Goal: Task Accomplishment & Management: Use online tool/utility

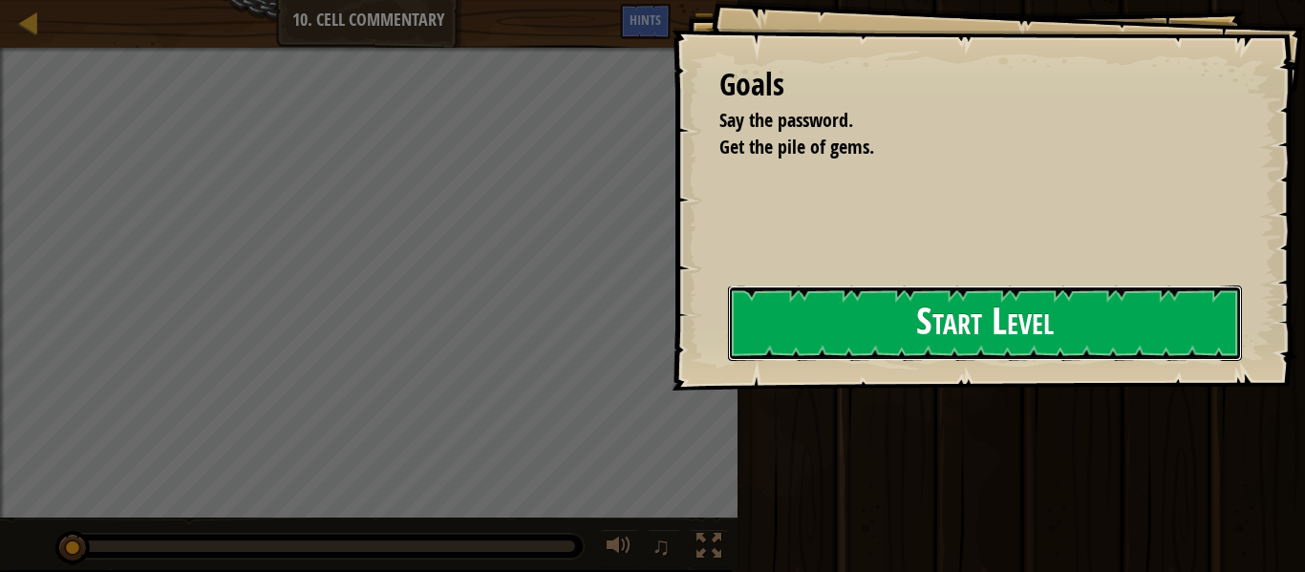
click at [810, 327] on button "Start Level" at bounding box center [985, 323] width 514 height 75
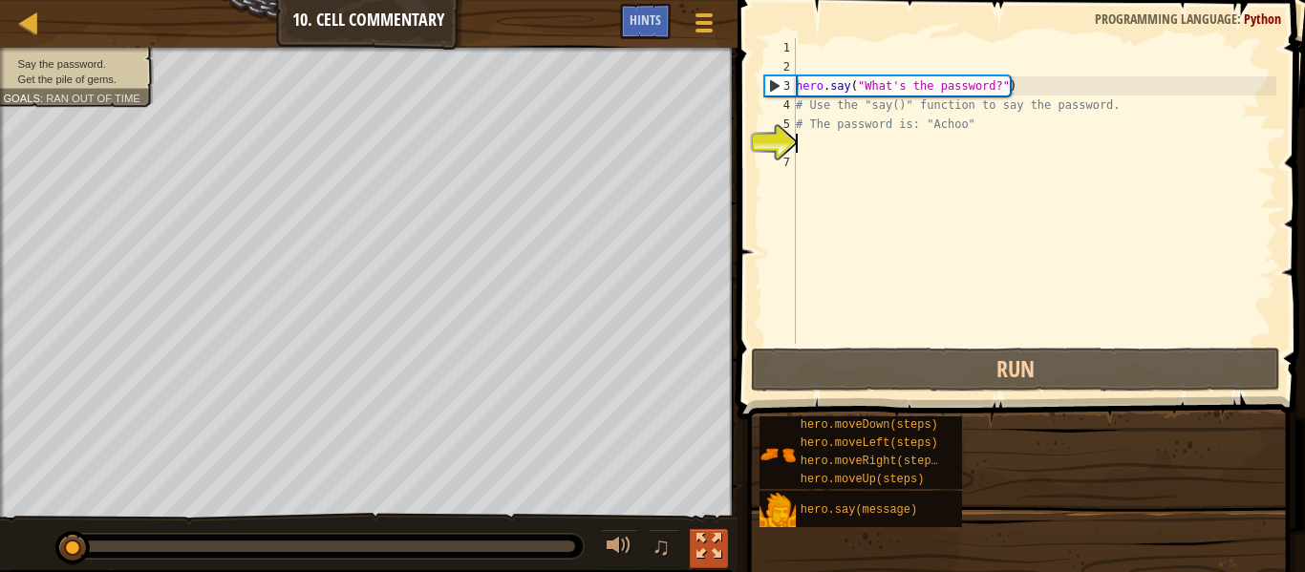
click at [701, 547] on div at bounding box center [708, 546] width 25 height 25
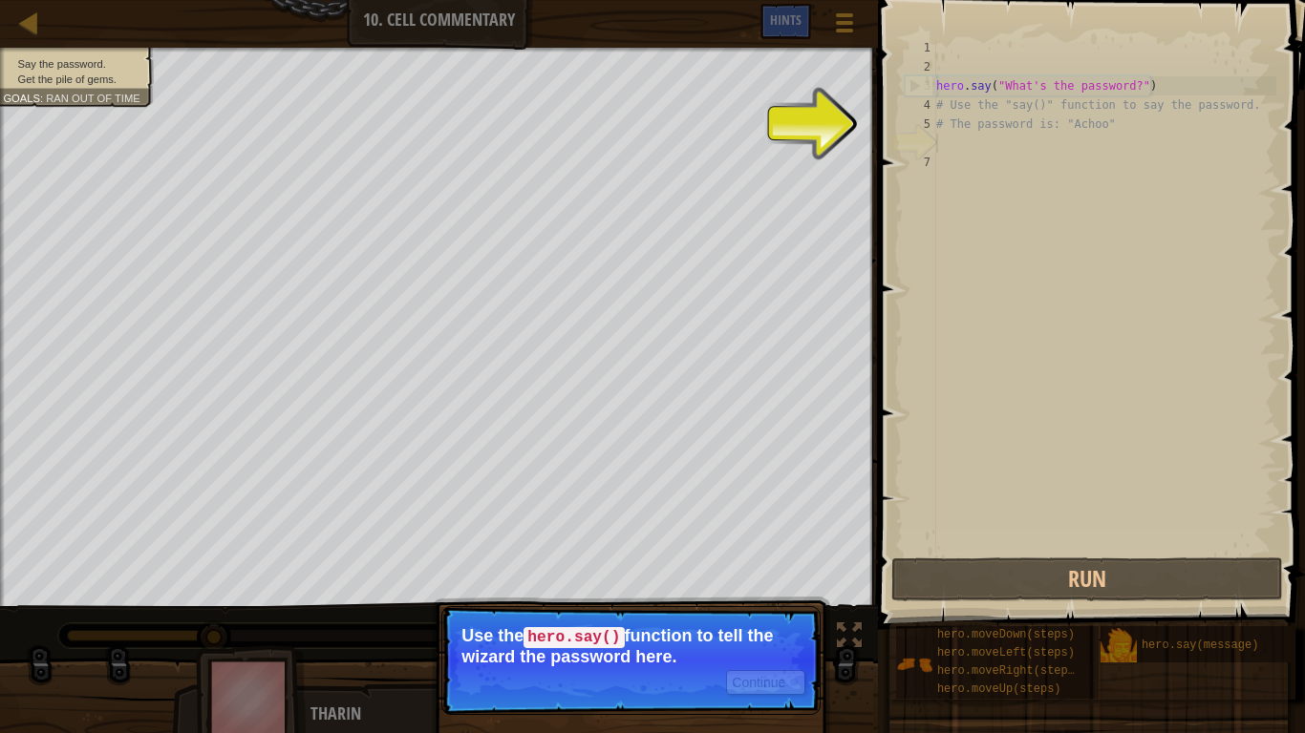
click at [1304, 348] on span at bounding box center [1093, 288] width 442 height 686
click at [1083, 301] on div "hero . say ( "What's the password?" ) # Use the "say()" function to say the pas…" at bounding box center [1104, 315] width 344 height 554
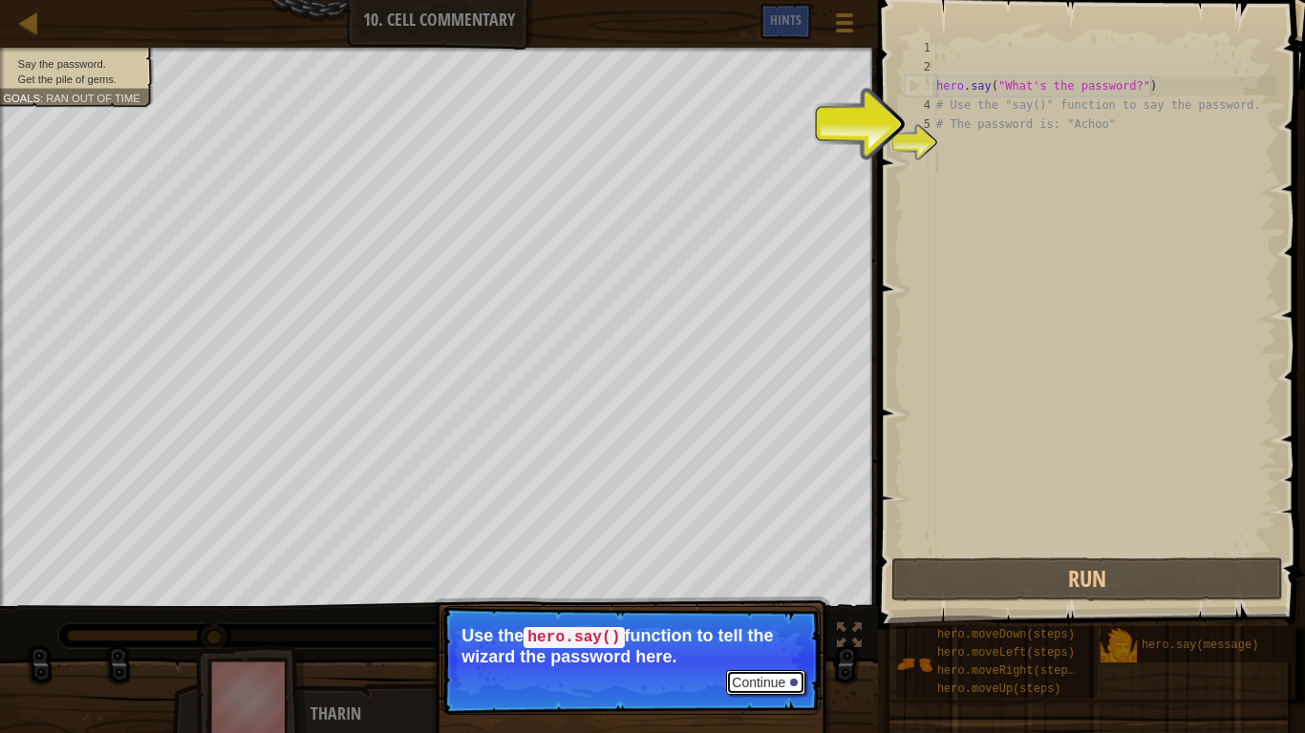
click at [742, 571] on button "Continue" at bounding box center [765, 682] width 79 height 25
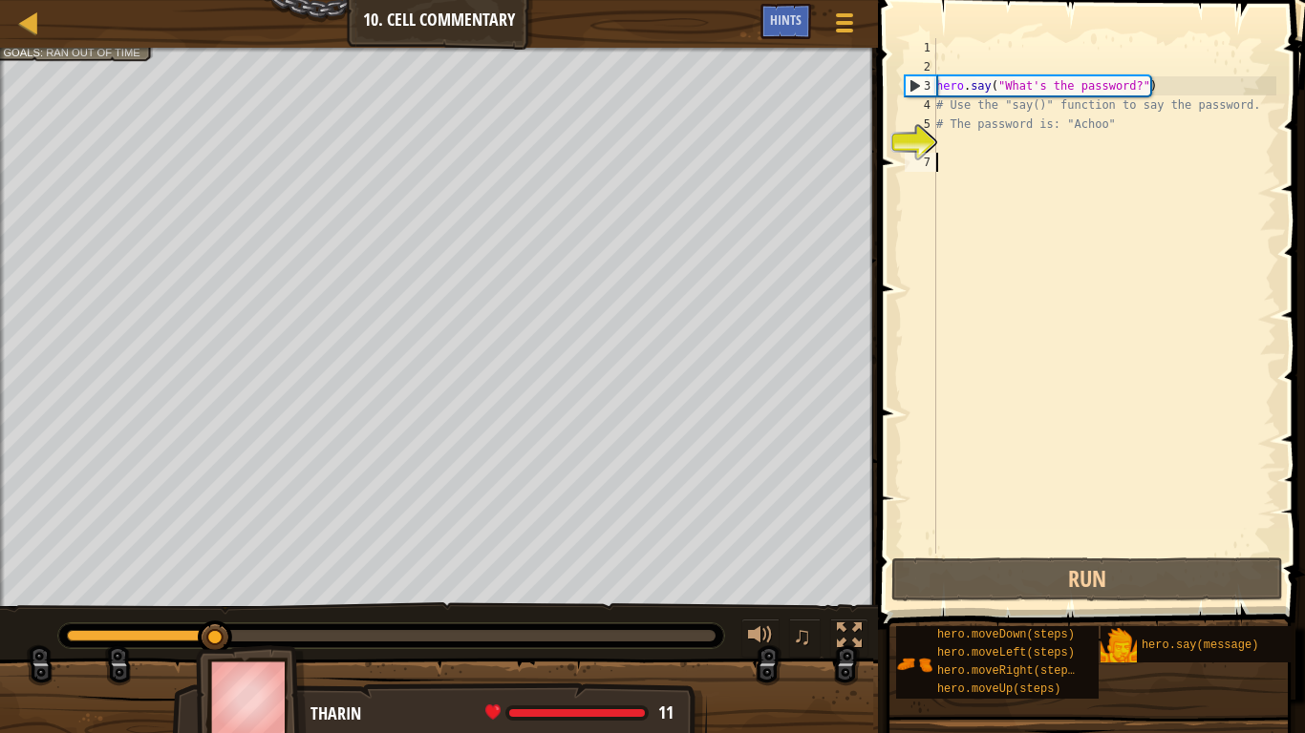
scroll to position [9, 0]
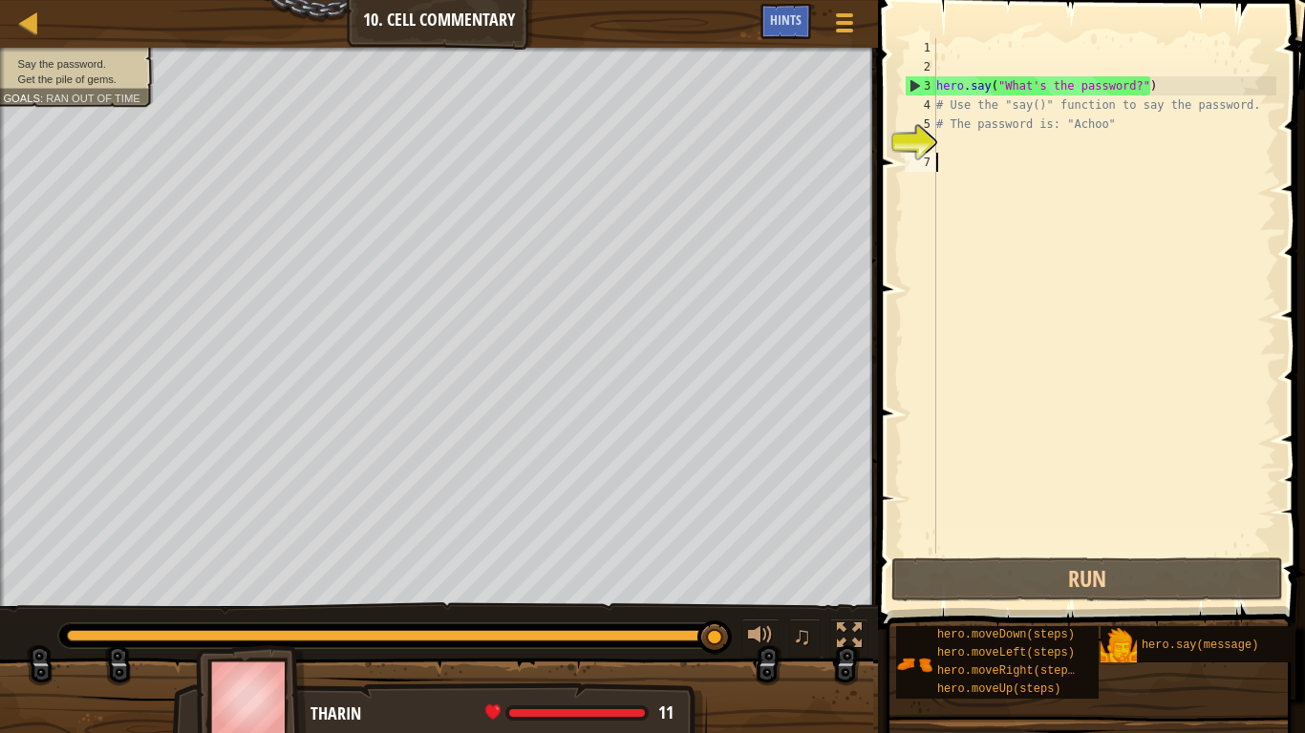
type textarea "d"
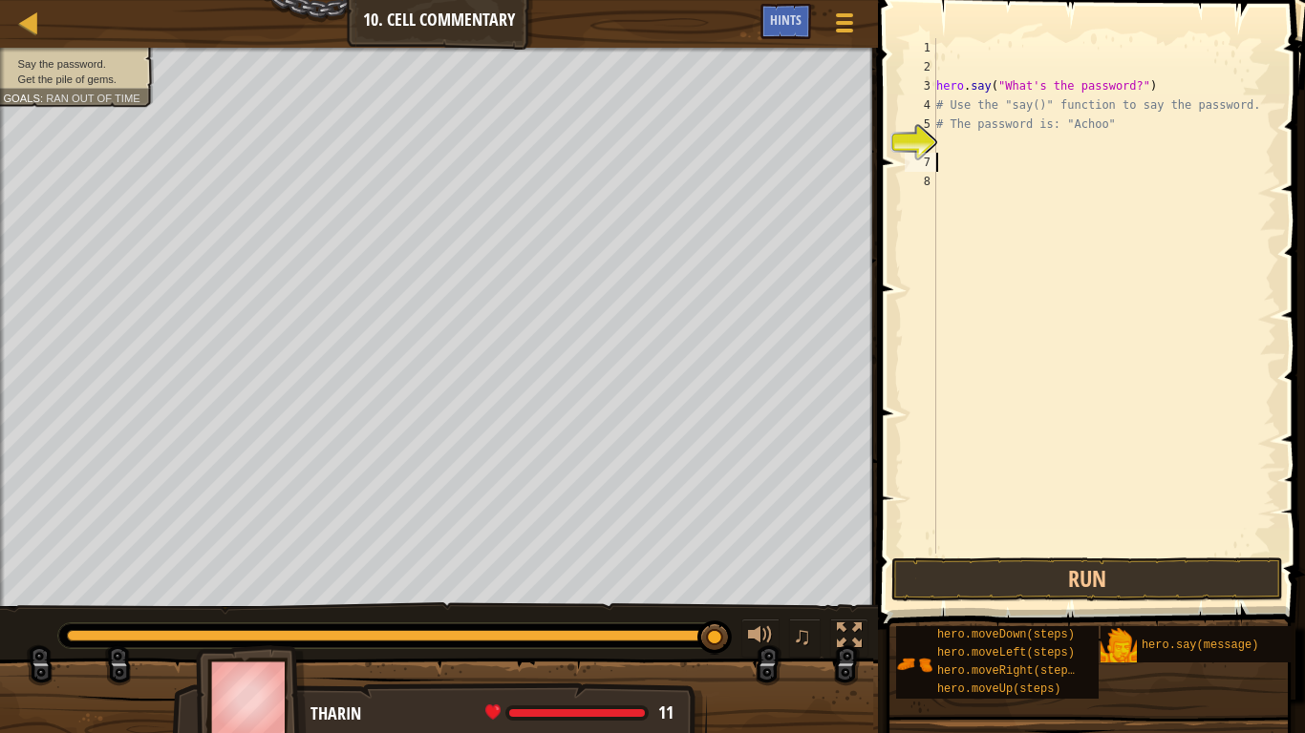
click at [982, 164] on div "hero . say ( "What's the password?" ) # Use the "say()" function to say the pas…" at bounding box center [1104, 315] width 344 height 554
click at [1007, 142] on div "hero . say ( "What's the password?" ) # Use the "say()" function to say the pas…" at bounding box center [1104, 315] width 344 height 554
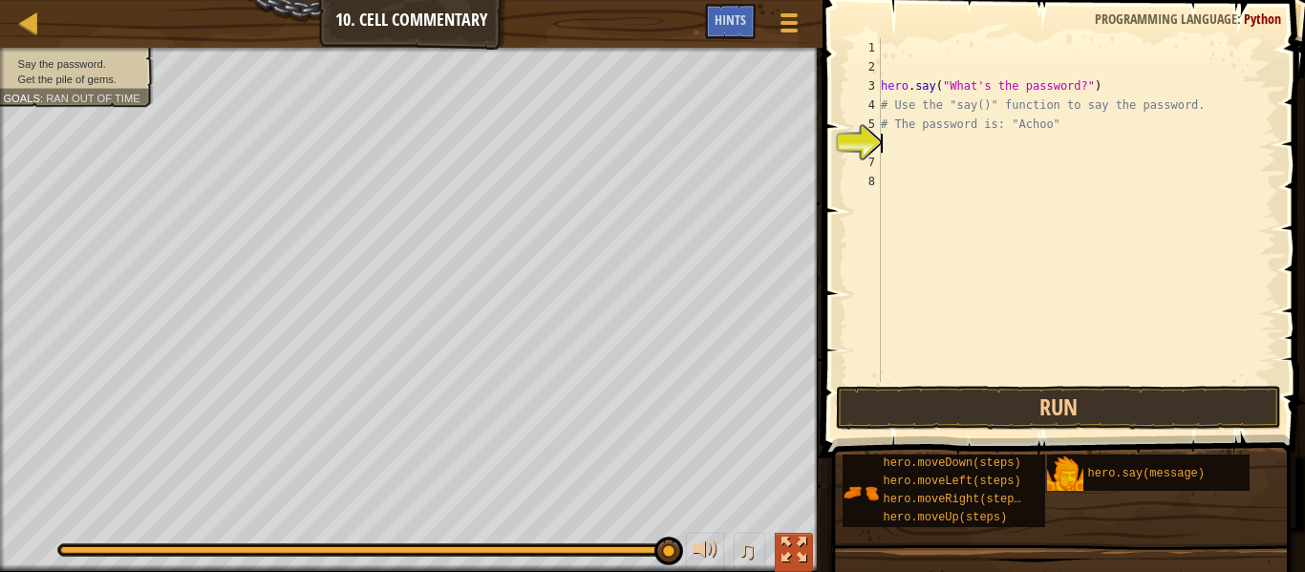
click at [796, 542] on div at bounding box center [793, 550] width 25 height 25
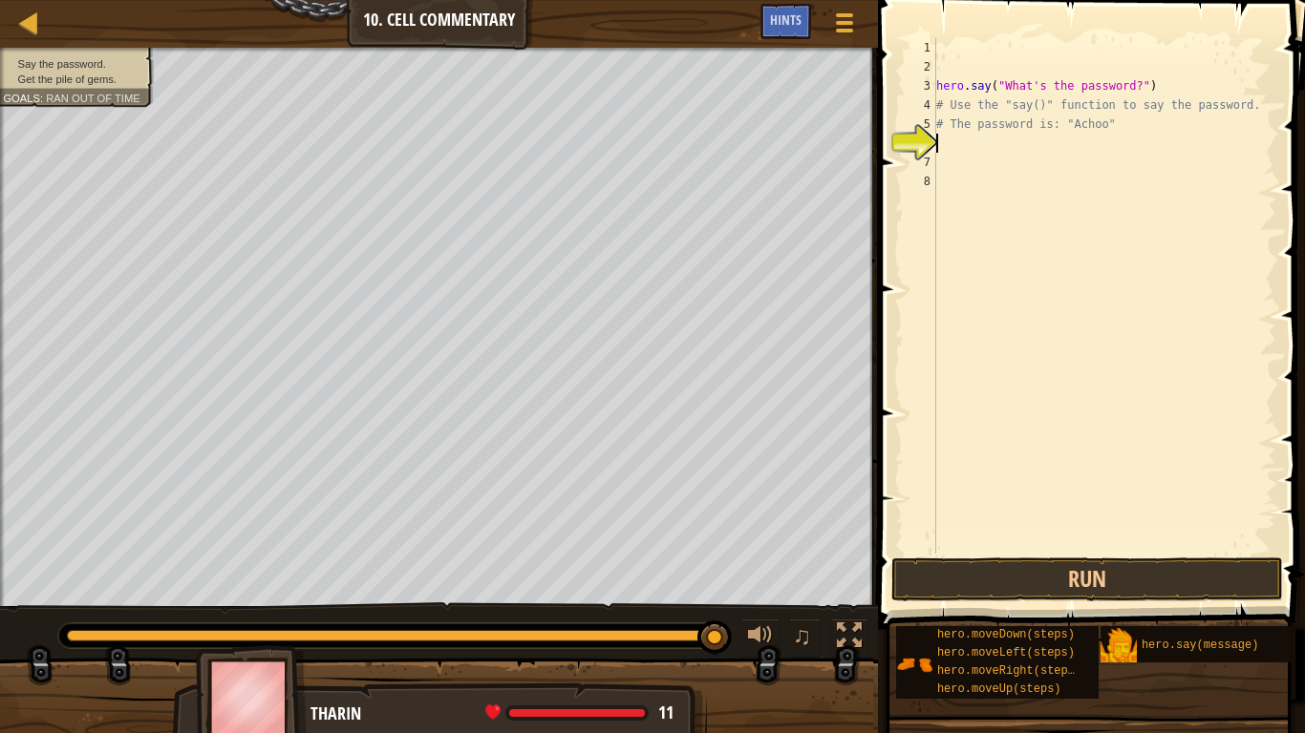
click at [1078, 148] on div "hero . say ( "What's the password?" ) # Use the "say()" function to say the pas…" at bounding box center [1104, 315] width 344 height 554
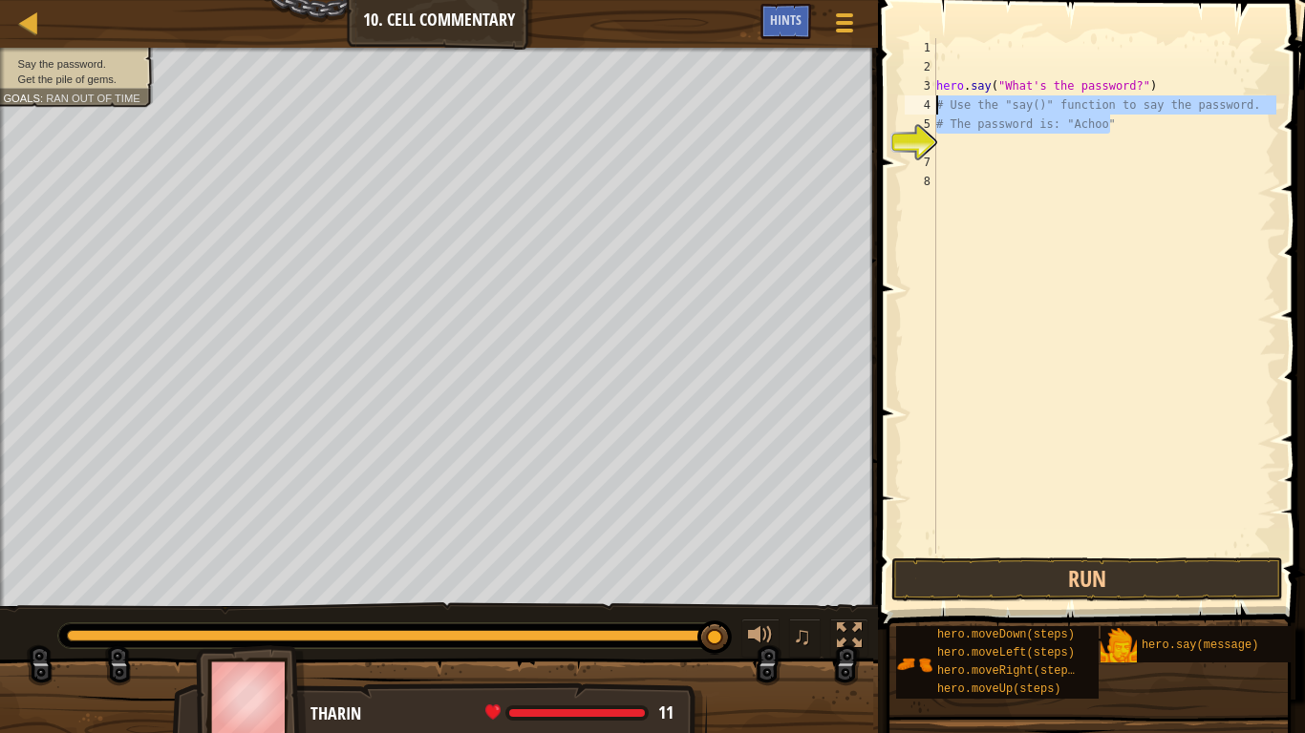
drag, startPoint x: 1130, startPoint y: 125, endPoint x: 936, endPoint y: 101, distance: 195.3
click at [936, 101] on div "hero . say ( "What's the password?" ) # Use the "say()" function to say the pas…" at bounding box center [1104, 315] width 344 height 554
type textarea "# Use the "say()" function to say the password. # The password is: "Achoo""
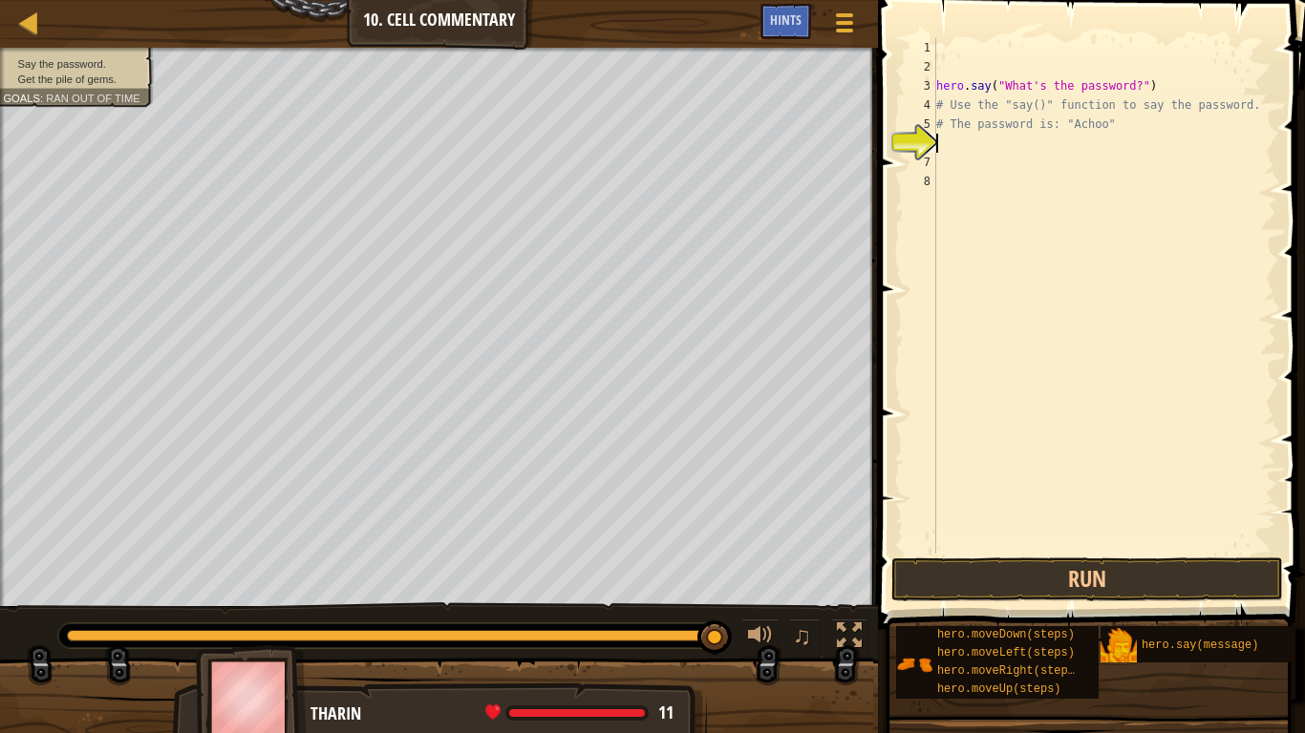
click at [950, 142] on div "hero . say ( "What's the password?" ) # Use the "say()" function to say the pas…" at bounding box center [1104, 315] width 344 height 554
type textarea "hero.say("Achoo")"
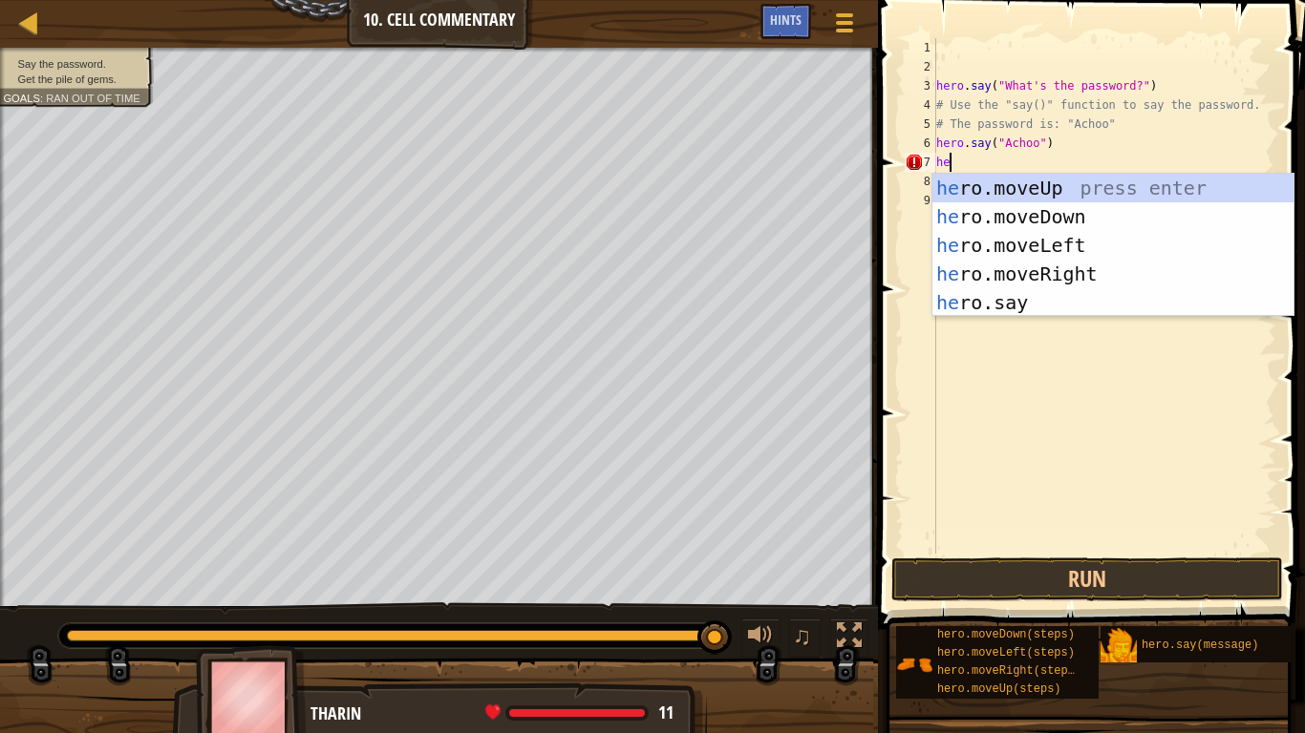
scroll to position [9, 1]
type textarea "h"
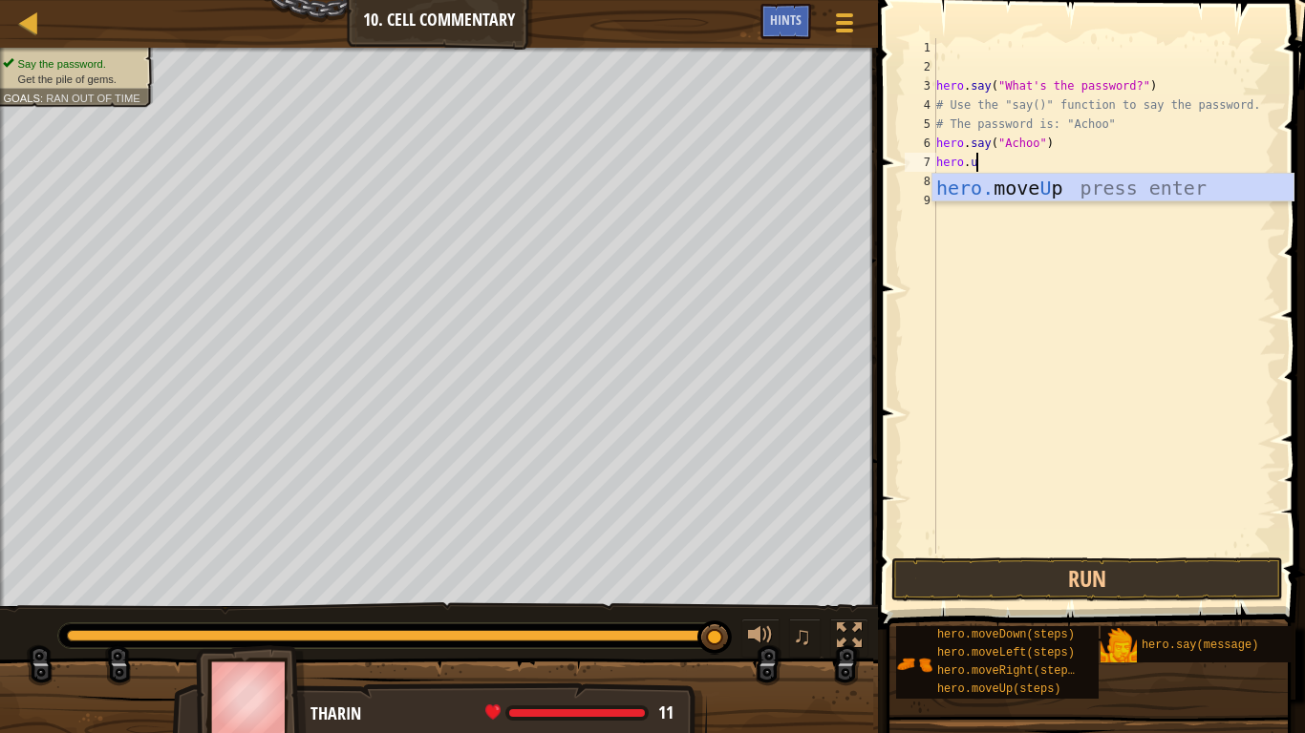
type textarea "hero."
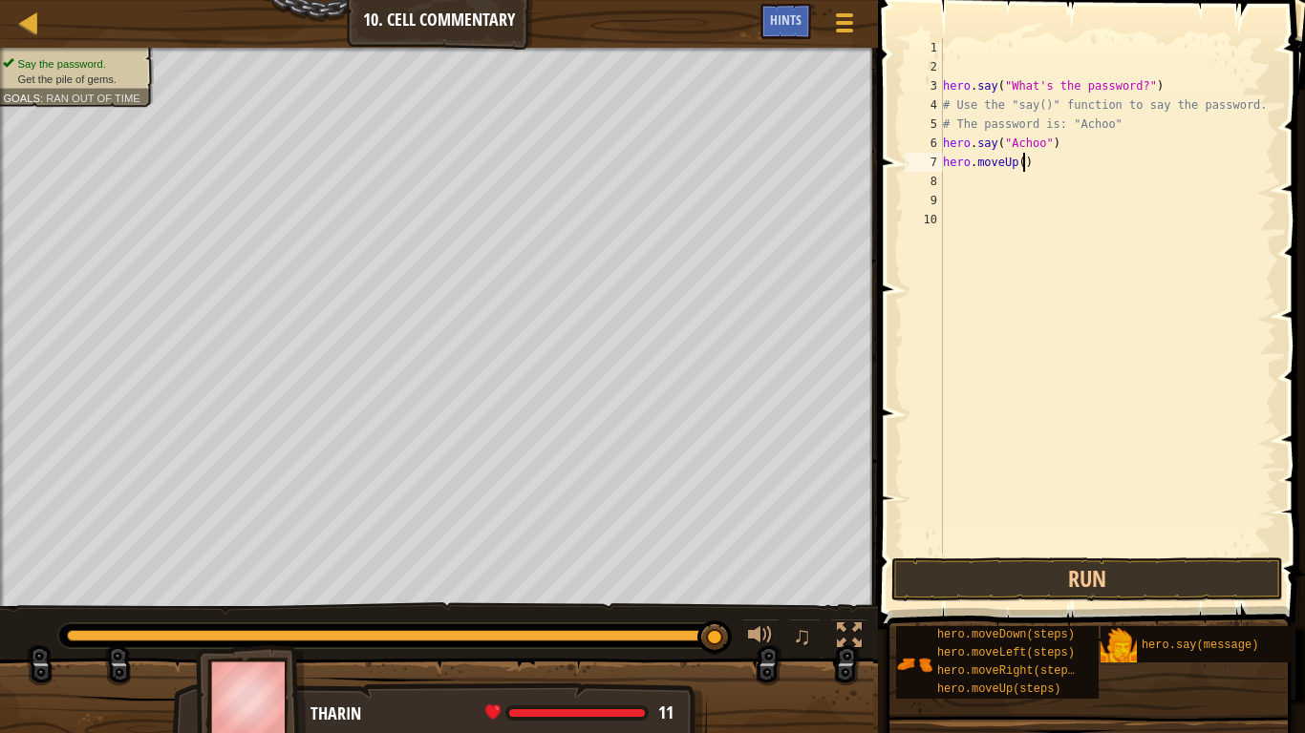
click at [1023, 170] on div "hero . say ( "What's the password?" ) # Use the "say()" function to say the pas…" at bounding box center [1107, 315] width 337 height 554
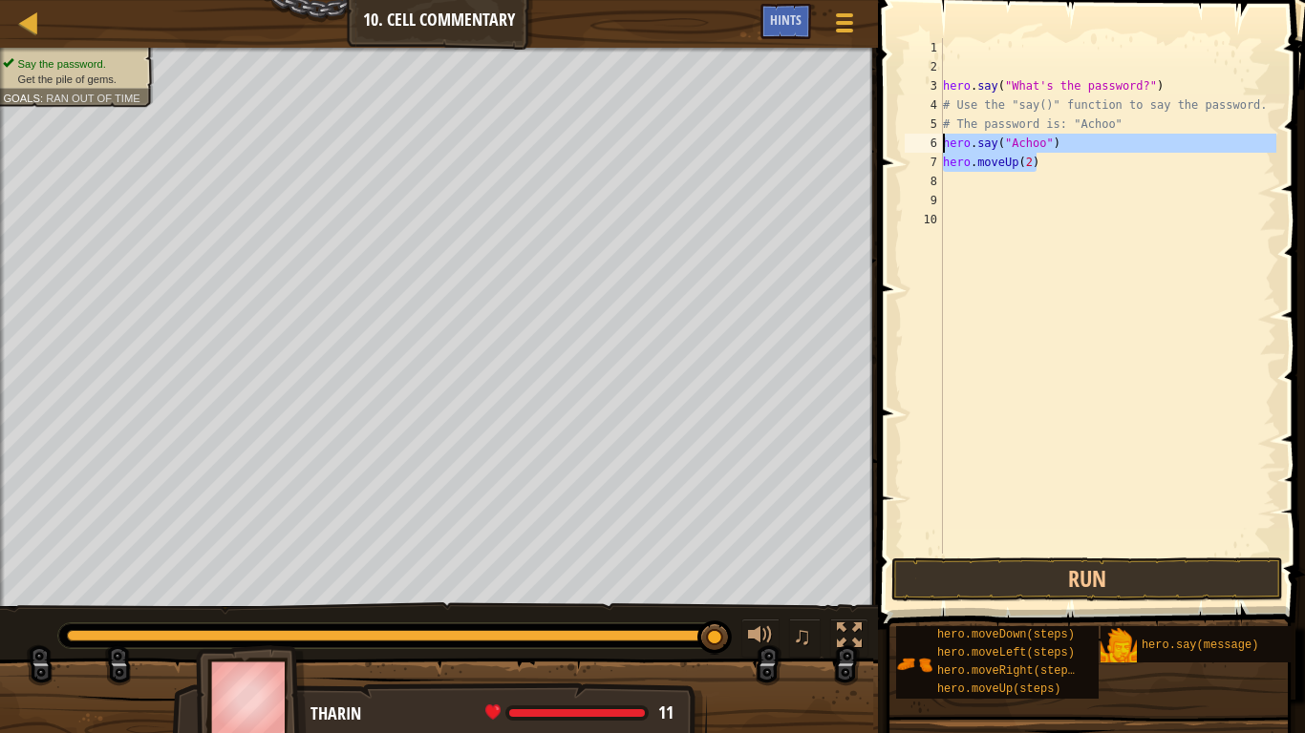
drag, startPoint x: 1040, startPoint y: 168, endPoint x: 942, endPoint y: 150, distance: 100.0
click at [942, 150] on div "hero.moveUp(2) 1 2 3 4 5 6 7 8 9 10 hero . say ( "What's the password?" ) # Use…" at bounding box center [1088, 296] width 375 height 516
click at [967, 571] on button "Run" at bounding box center [1087, 580] width 392 height 44
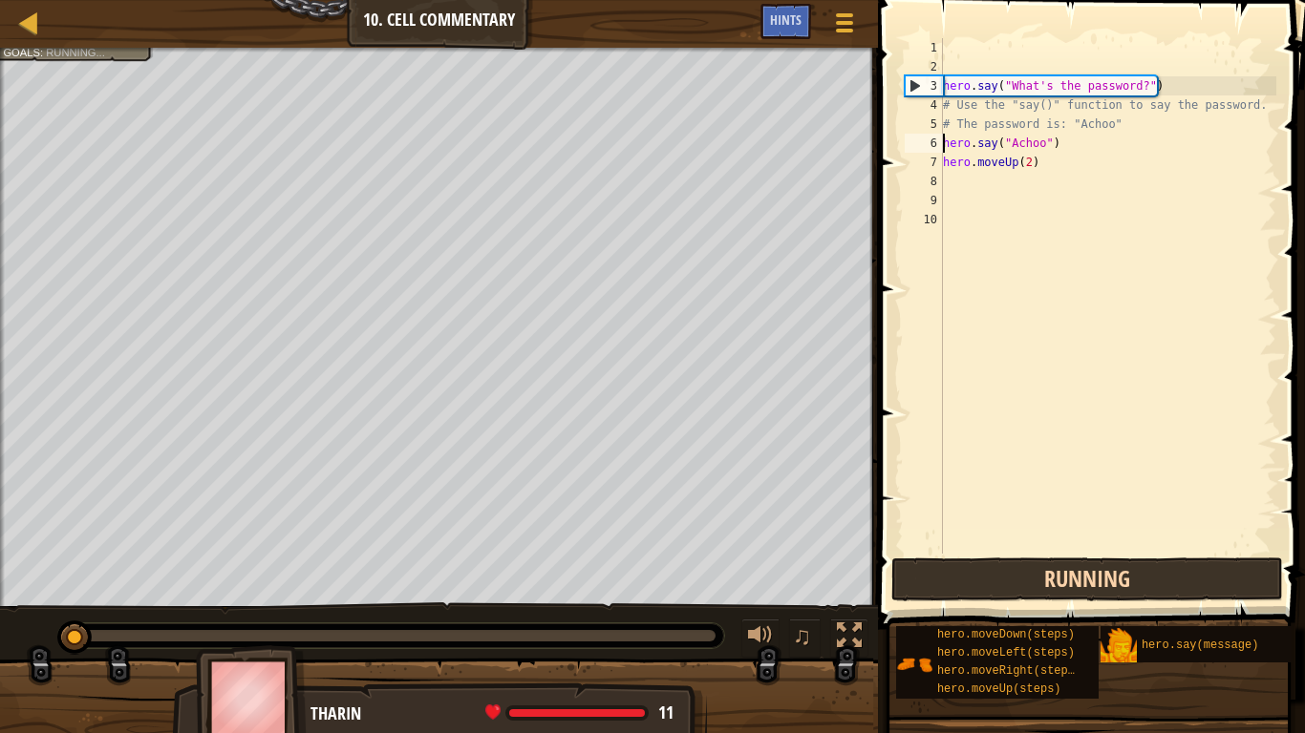
type textarea "hero.say("Achoo")"
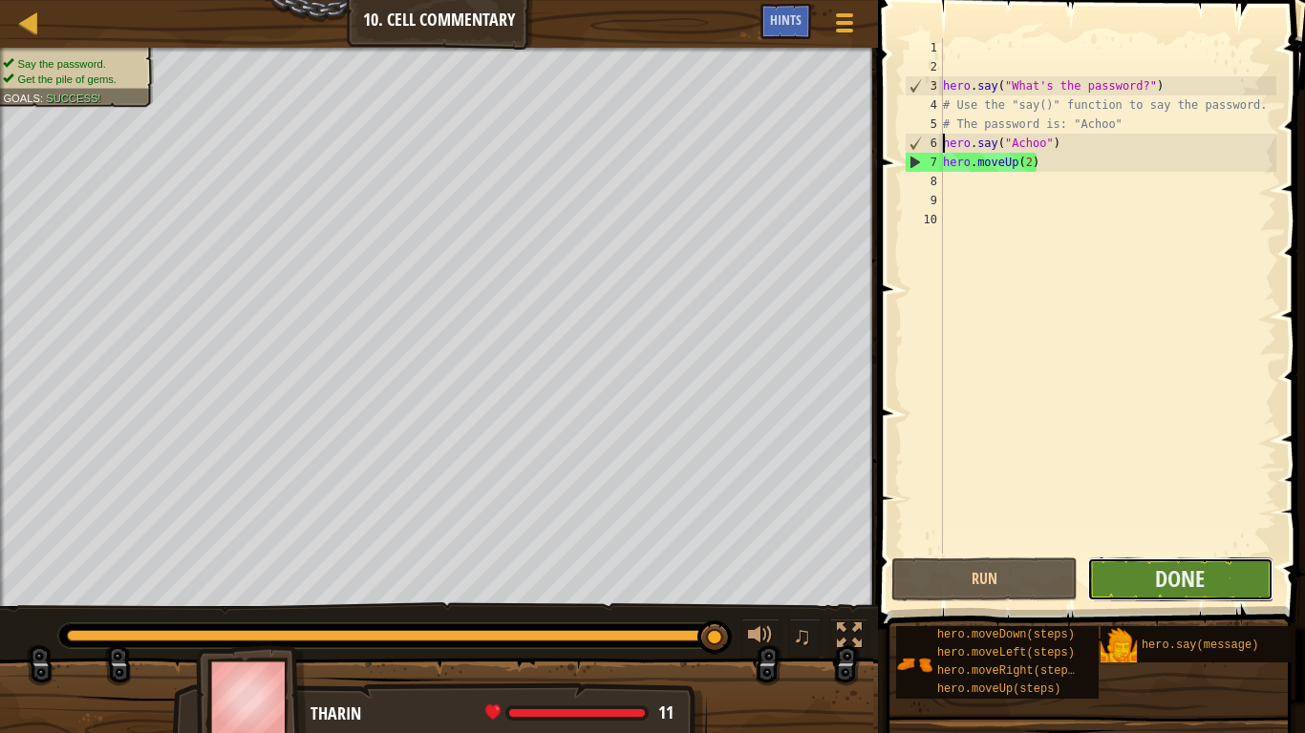
click at [1131, 571] on button "Done" at bounding box center [1180, 580] width 186 height 44
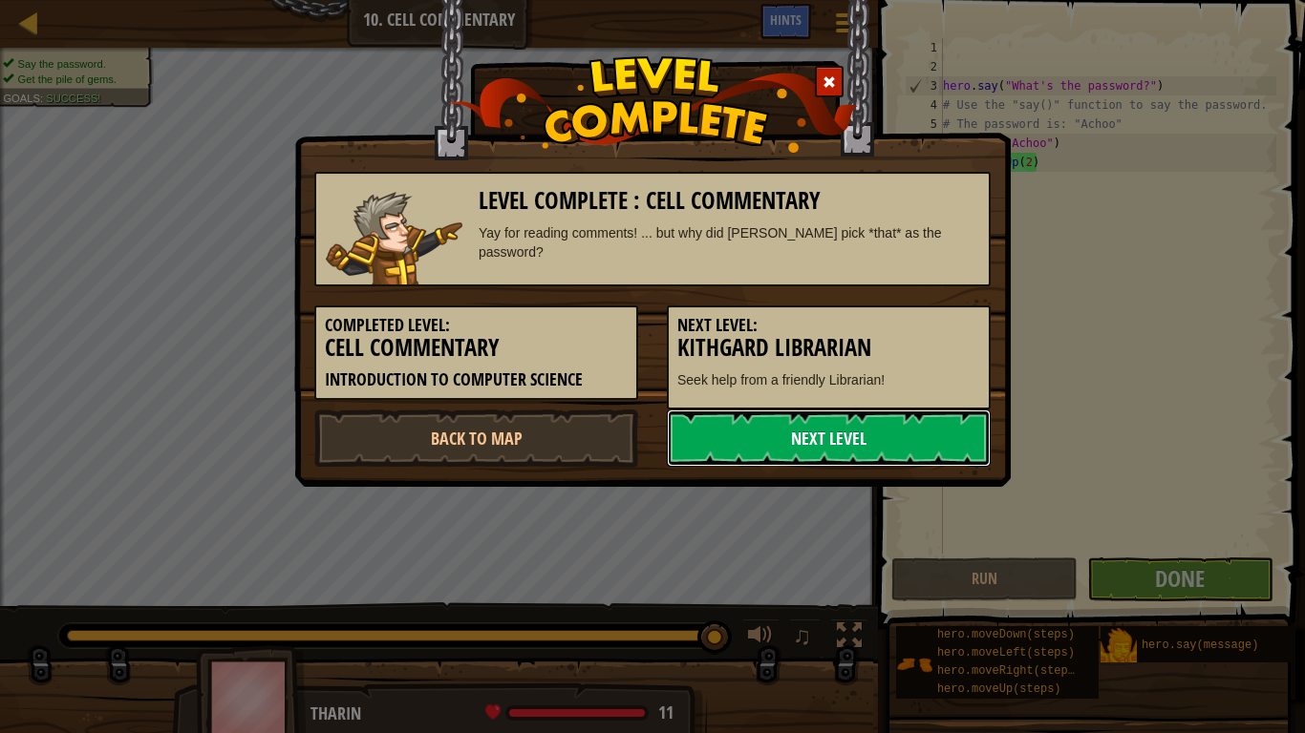
click at [789, 445] on link "Next Level" at bounding box center [829, 438] width 324 height 57
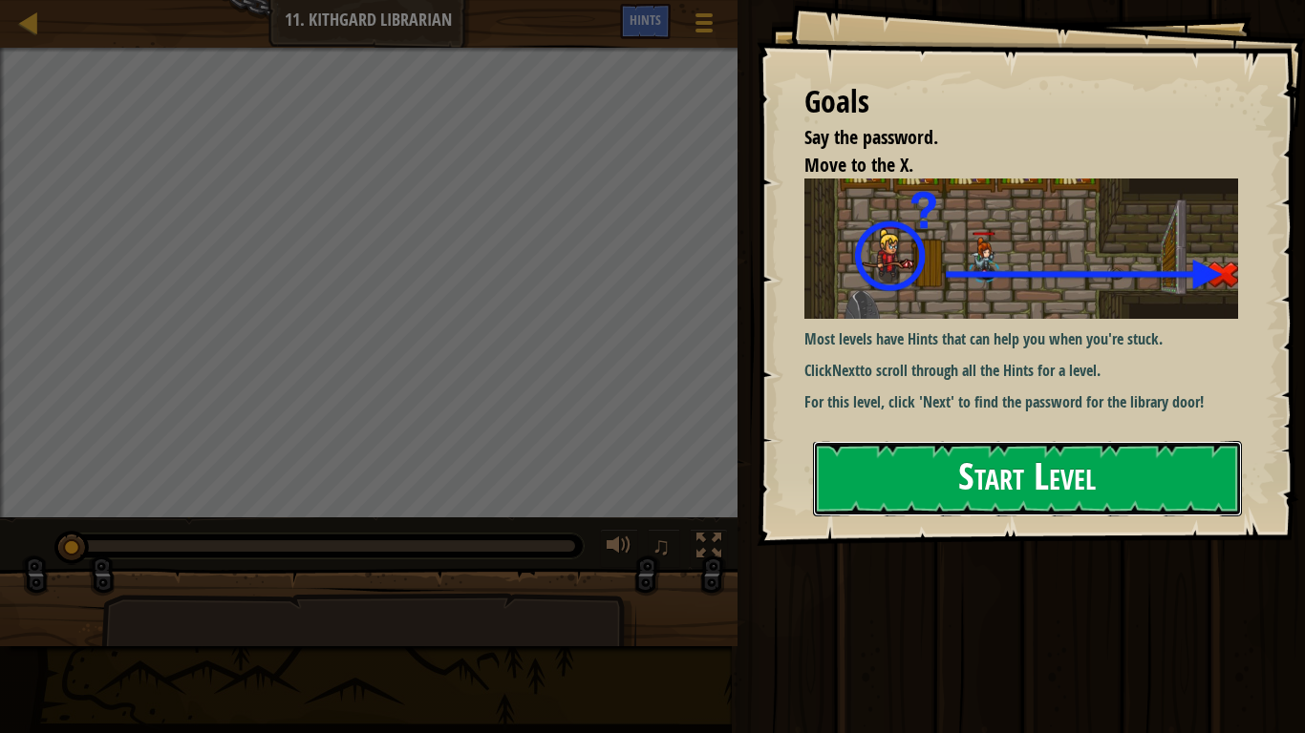
click at [994, 498] on button "Start Level" at bounding box center [1027, 478] width 429 height 75
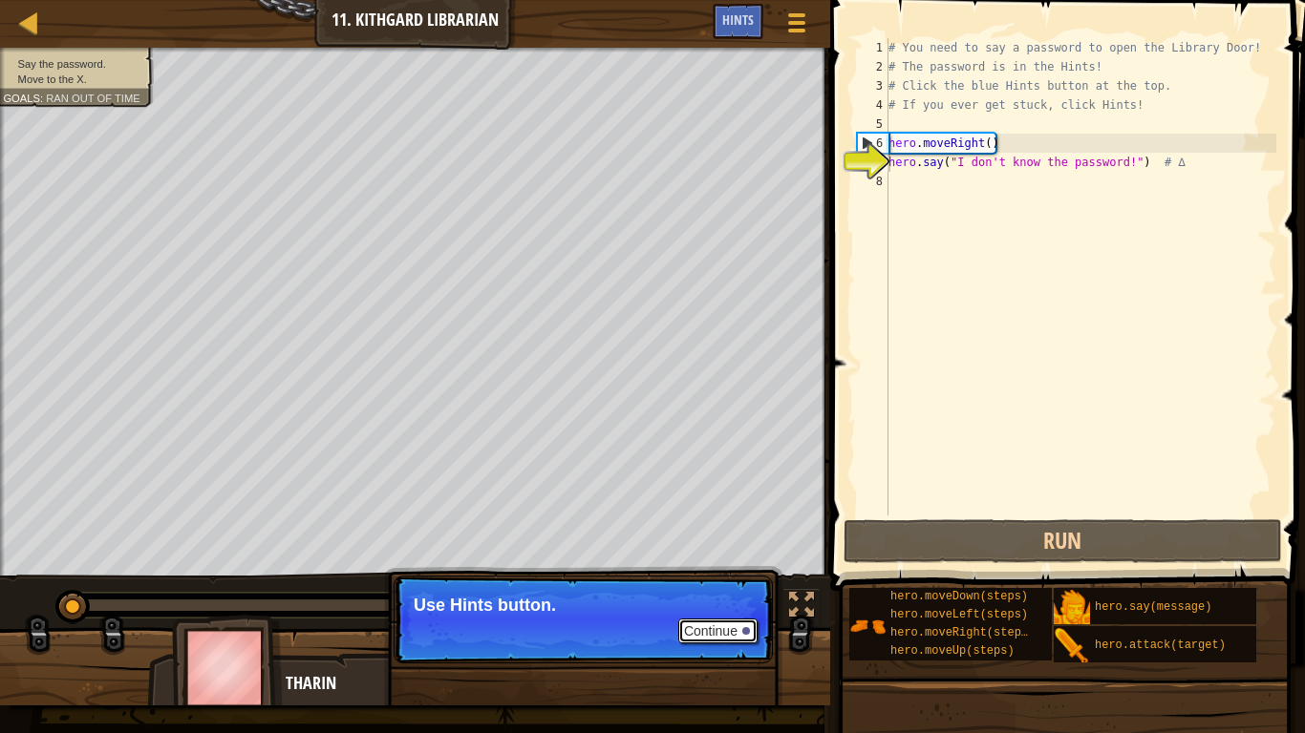
click at [719, 571] on button "Continue" at bounding box center [717, 631] width 79 height 25
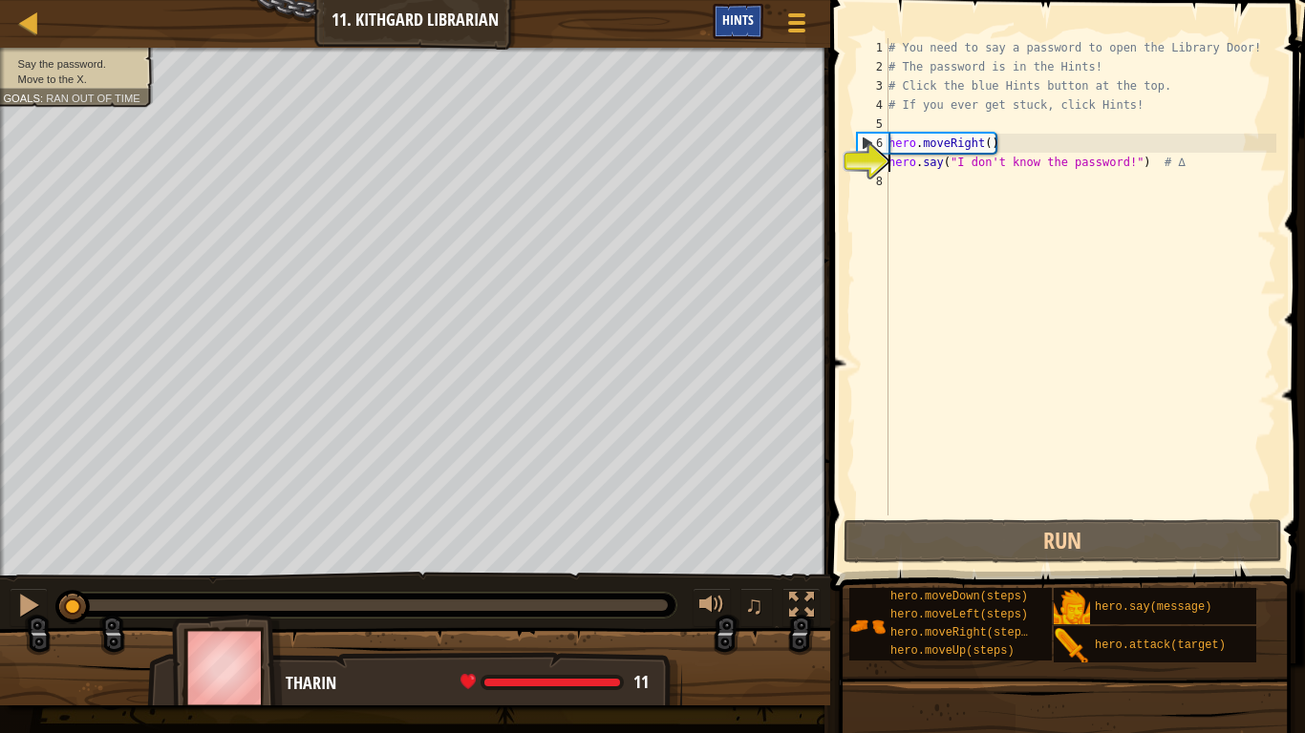
click at [754, 33] on div "Hints" at bounding box center [737, 21] width 51 height 35
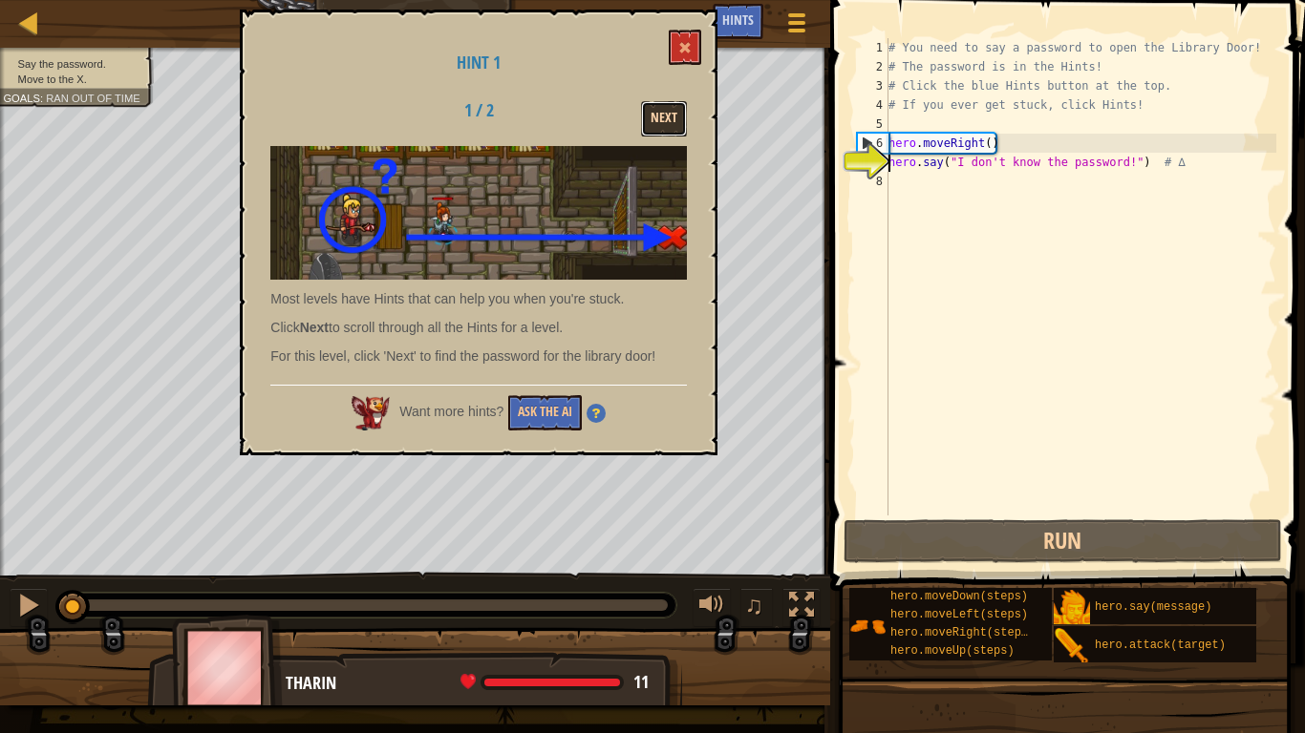
click at [661, 109] on button "Next" at bounding box center [664, 118] width 46 height 35
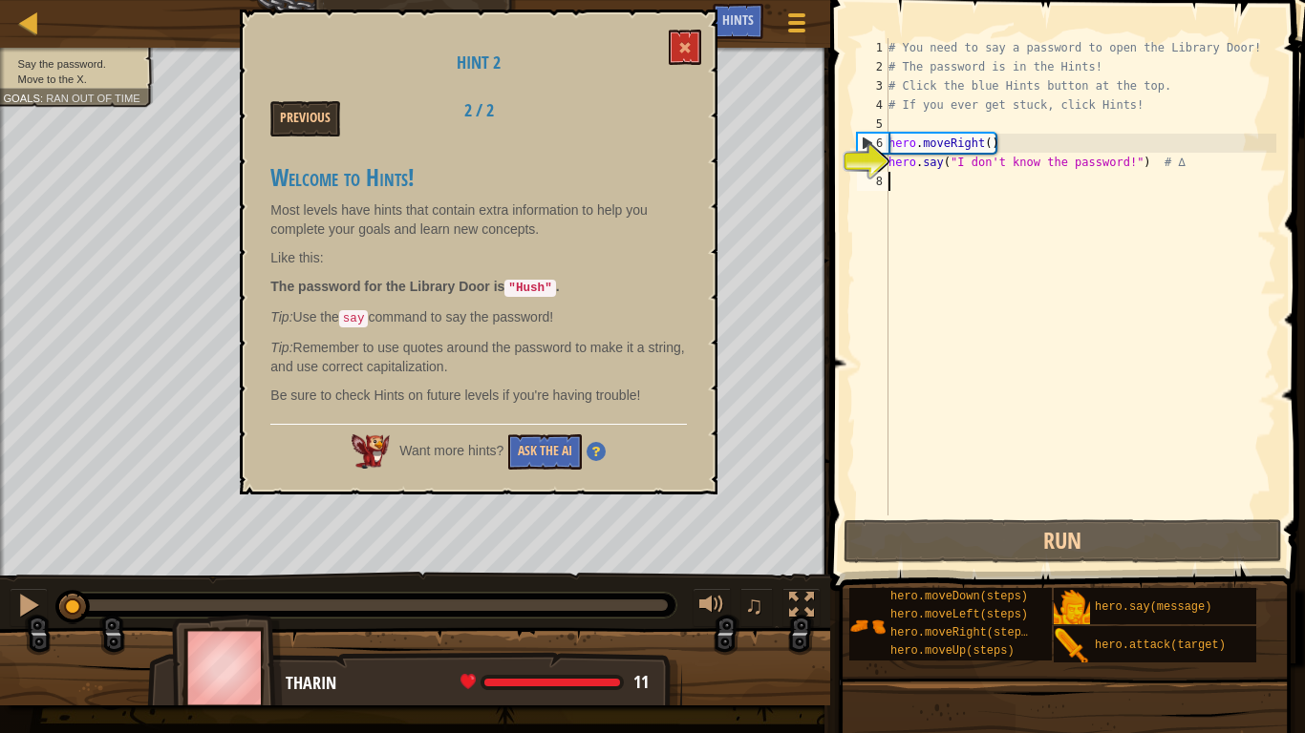
click at [900, 187] on div "# You need to say a password to open the Library Door! # The password is in the…" at bounding box center [1080, 296] width 392 height 516
drag, startPoint x: 1129, startPoint y: 163, endPoint x: 960, endPoint y: 160, distance: 169.1
click at [960, 160] on div "# You need to say a password to open the Library Door! # The password is in the…" at bounding box center [1080, 296] width 392 height 516
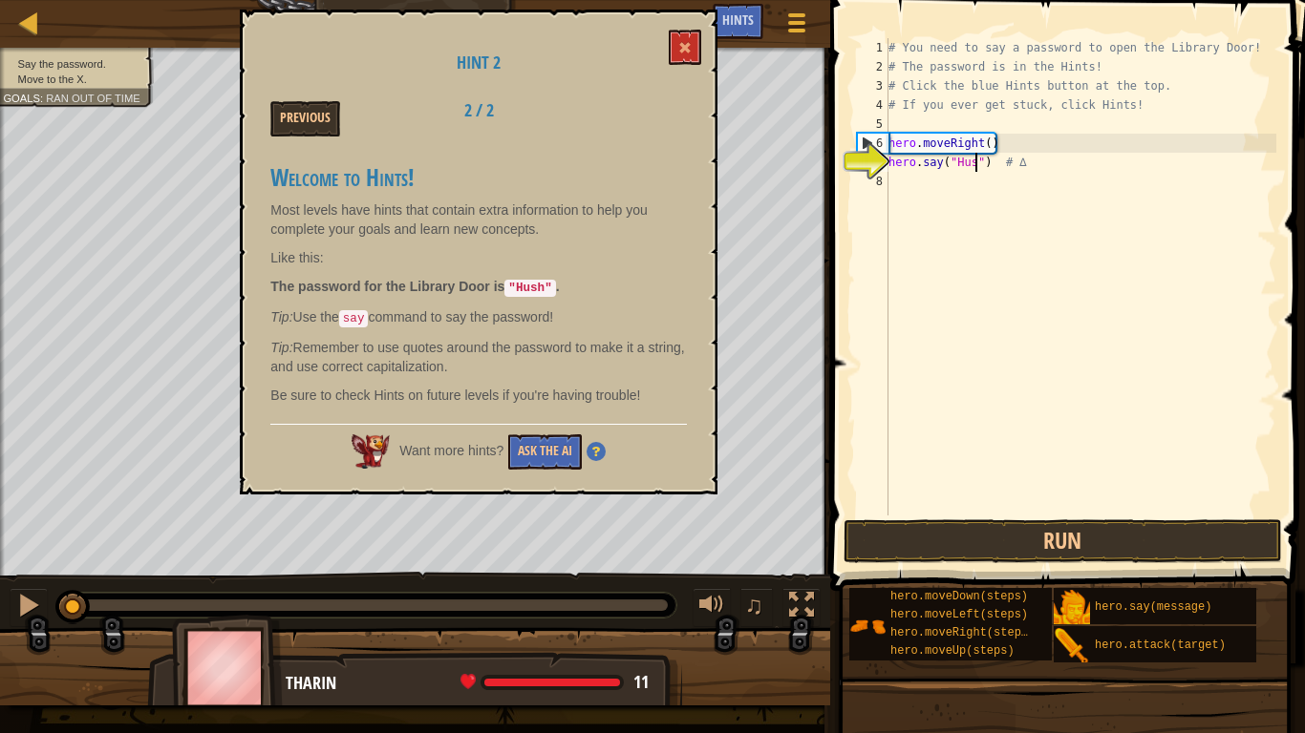
scroll to position [9, 13]
type textarea "hero.say("Hush") # ∆"
click at [678, 43] on button at bounding box center [685, 47] width 32 height 35
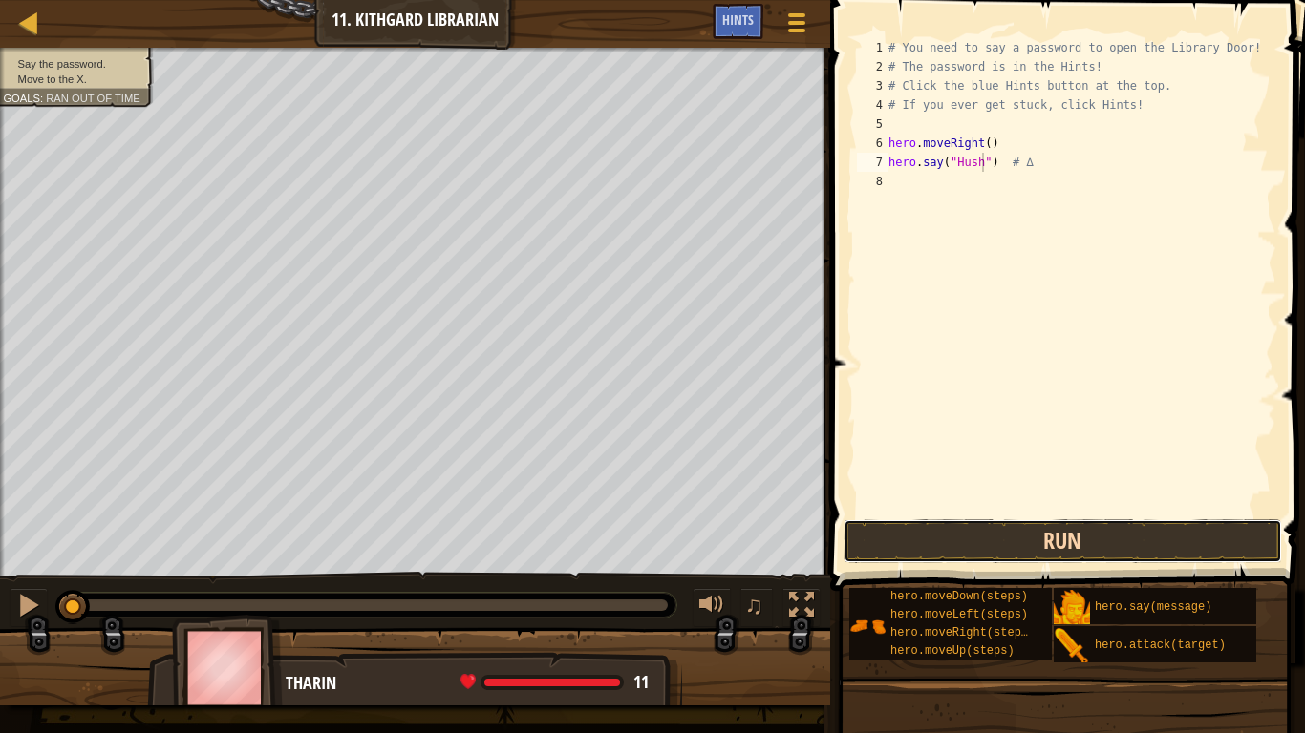
click at [1025, 536] on button "Run" at bounding box center [1062, 542] width 438 height 44
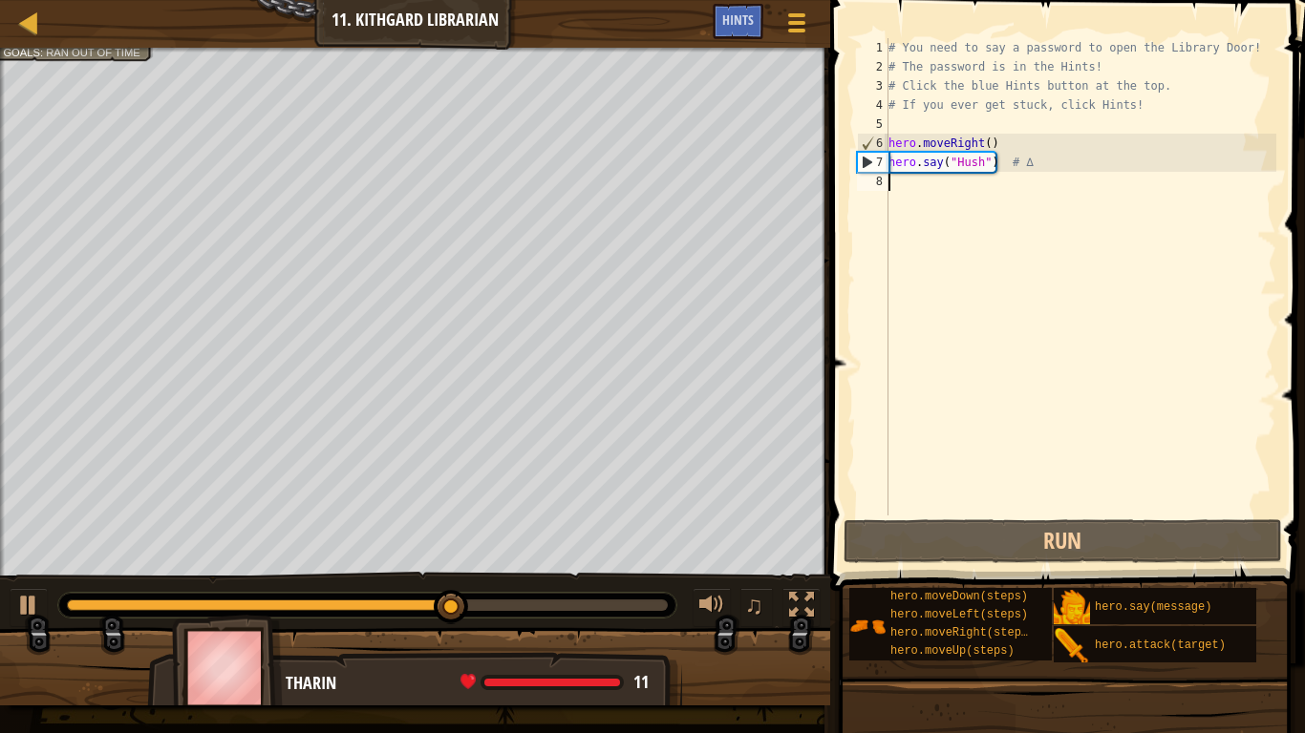
click at [1014, 187] on div "# You need to say a password to open the Library Door! # The password is in the…" at bounding box center [1080, 296] width 392 height 516
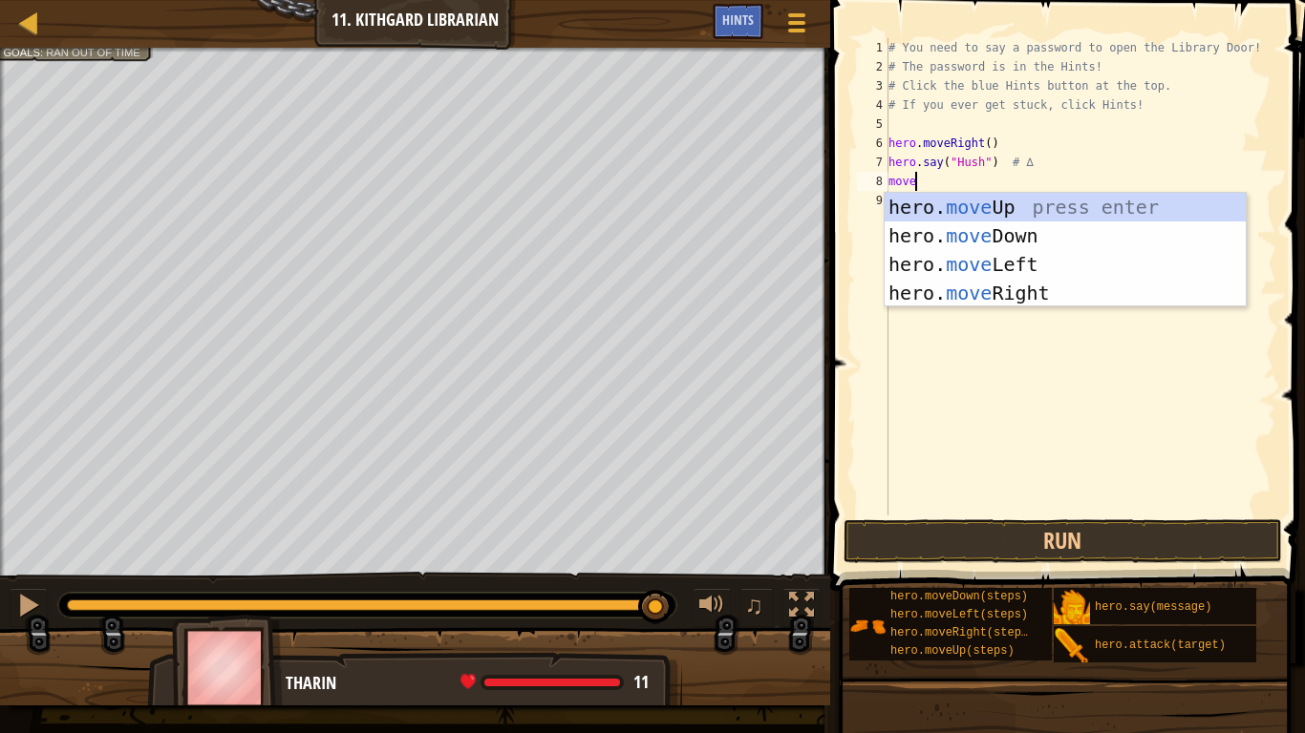
type textarea "mover"
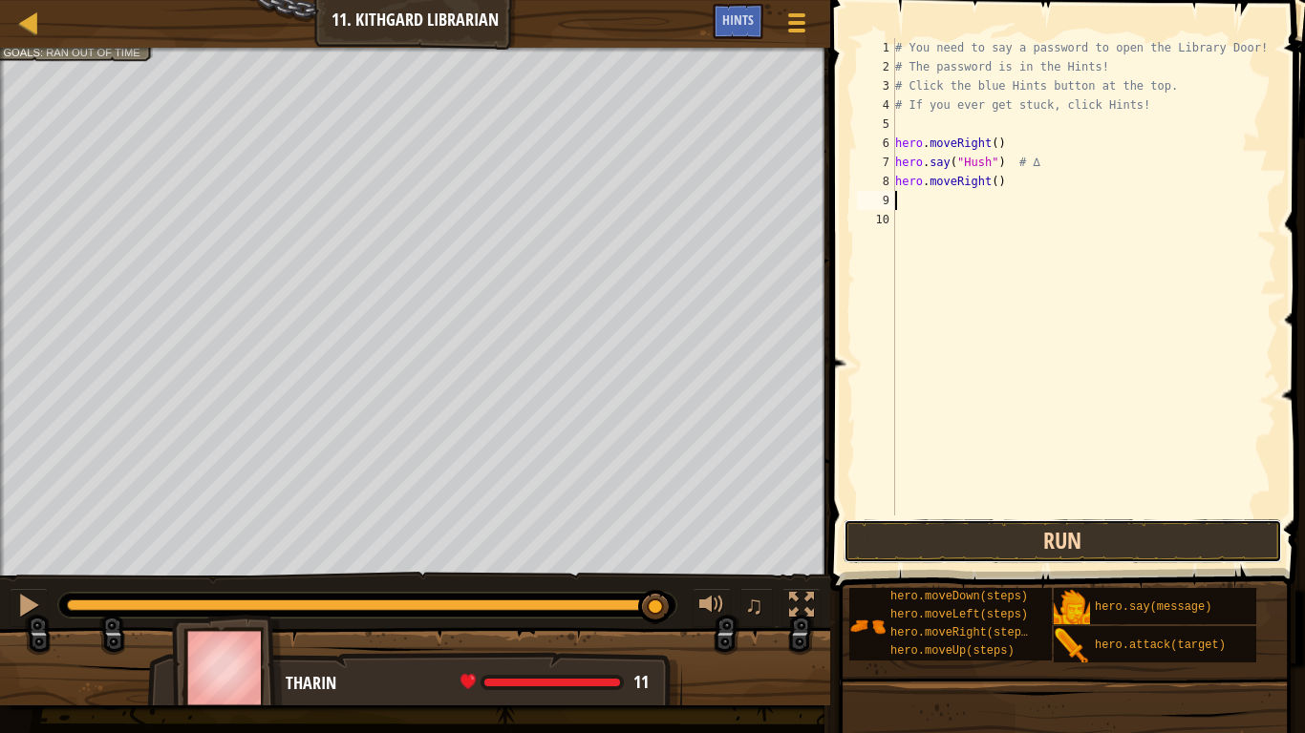
click at [1003, 542] on button "Run" at bounding box center [1062, 542] width 438 height 44
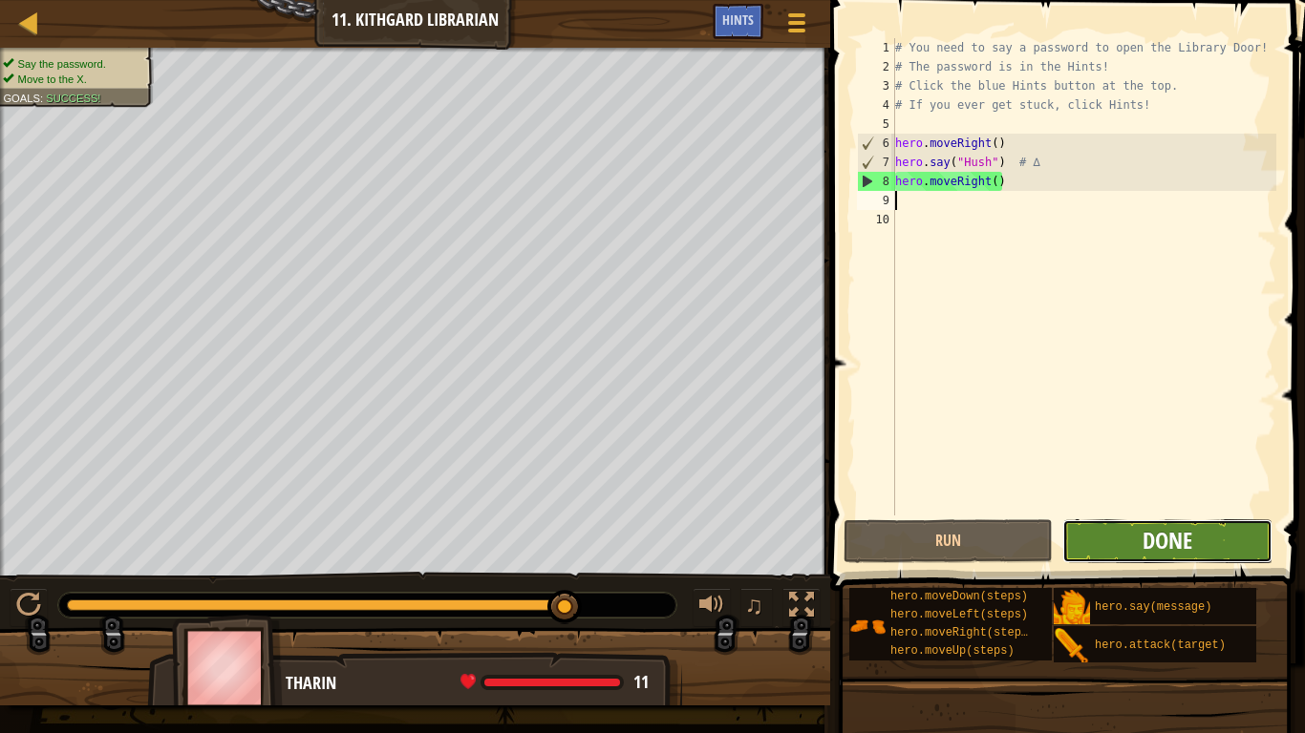
click at [1157, 545] on span "Done" at bounding box center [1167, 540] width 50 height 31
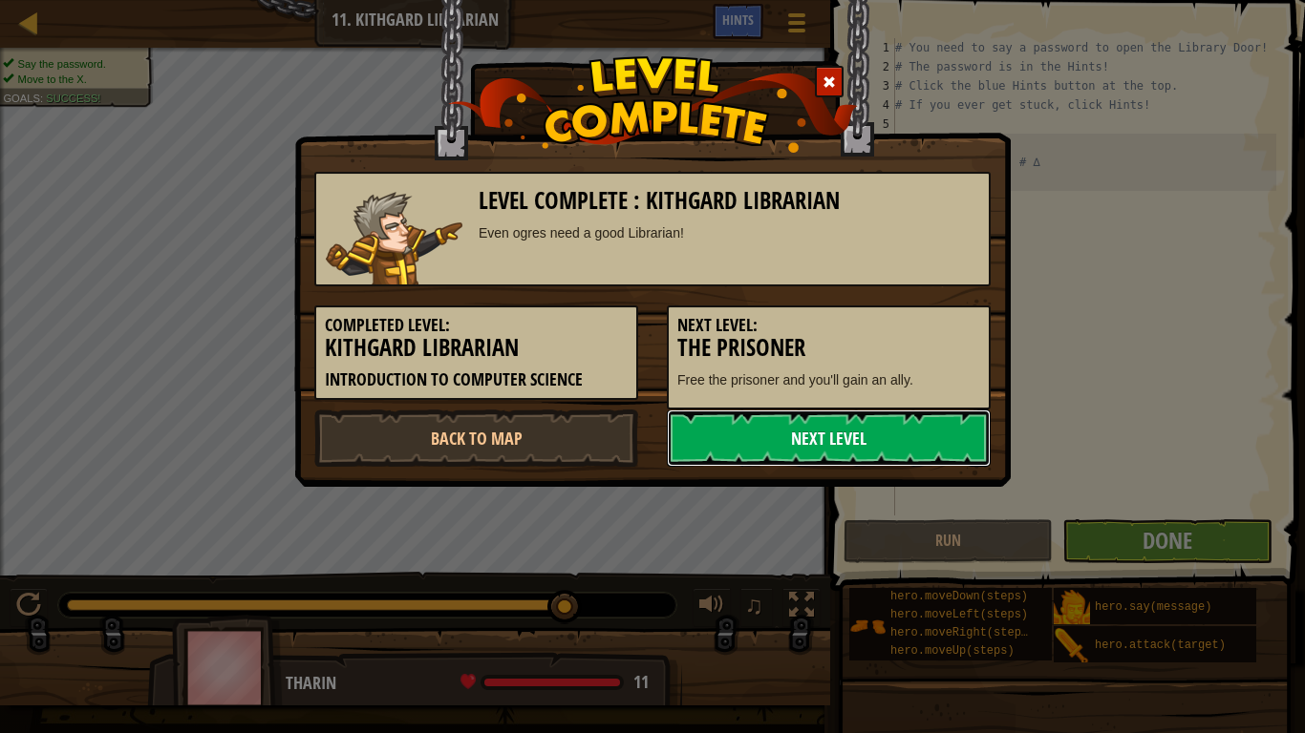
click at [888, 443] on link "Next Level" at bounding box center [829, 438] width 324 height 57
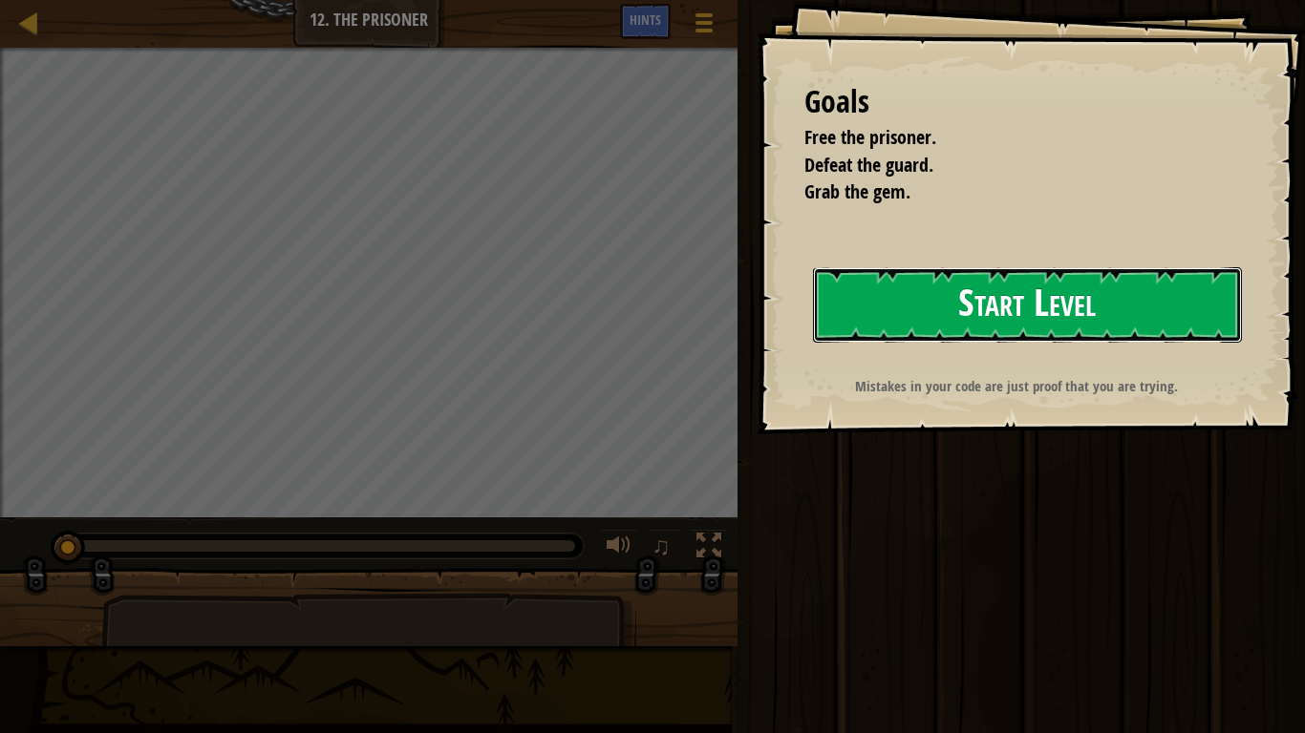
click at [967, 280] on button "Start Level" at bounding box center [1027, 304] width 429 height 75
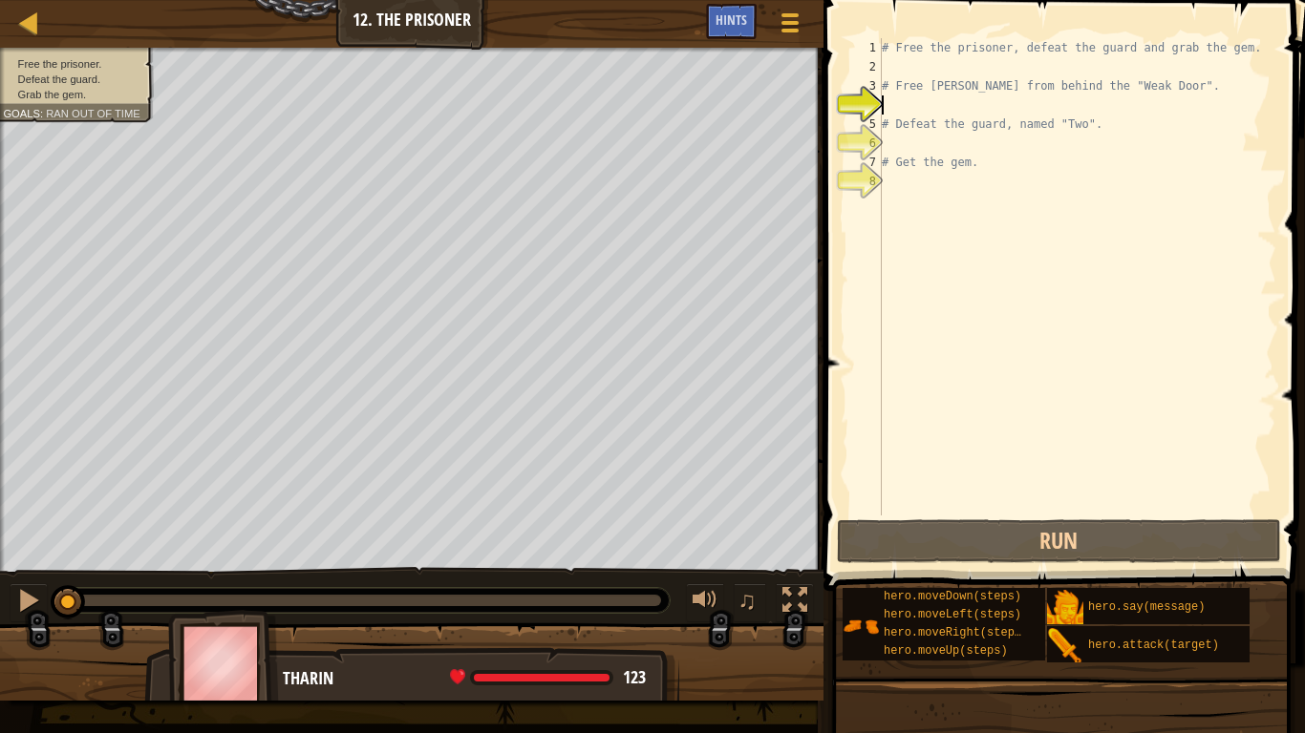
click at [995, 102] on div "# Free the prisoner, defeat the guard and grab the gem. # Free [PERSON_NAME] fr…" at bounding box center [1077, 296] width 398 height 516
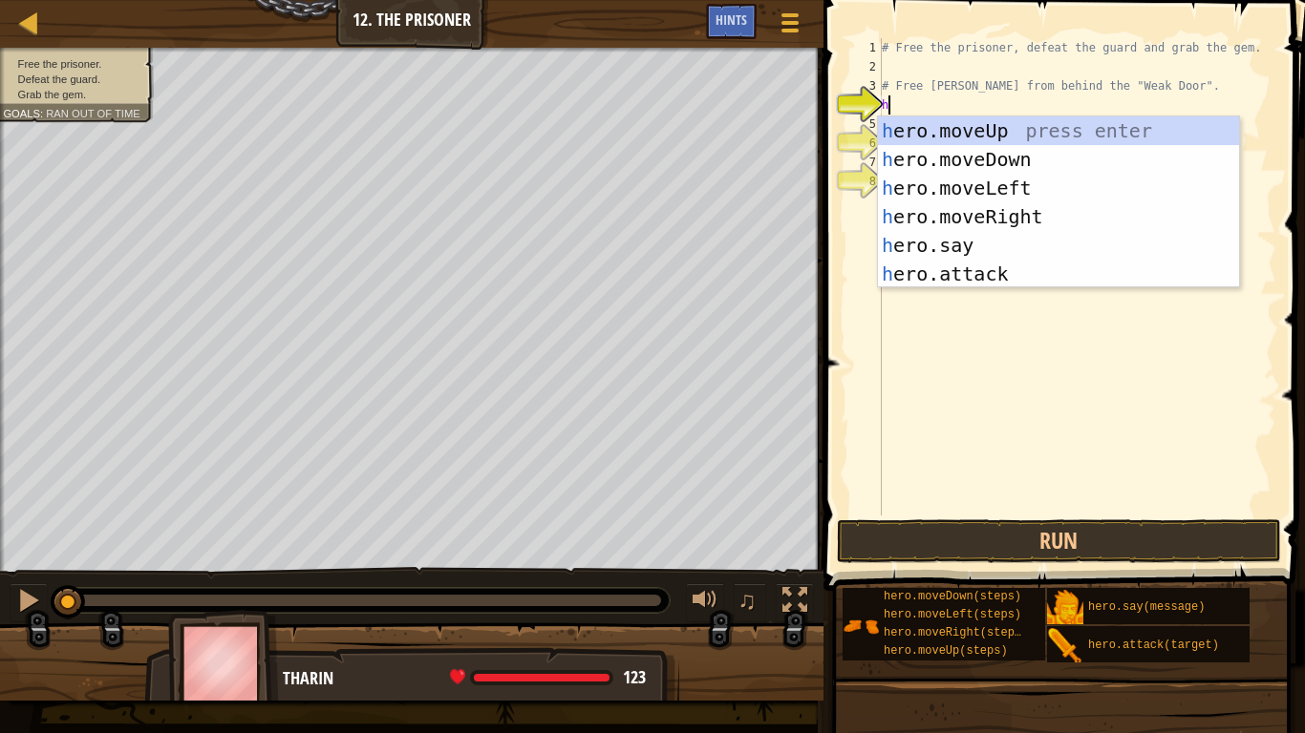
type textarea "he"
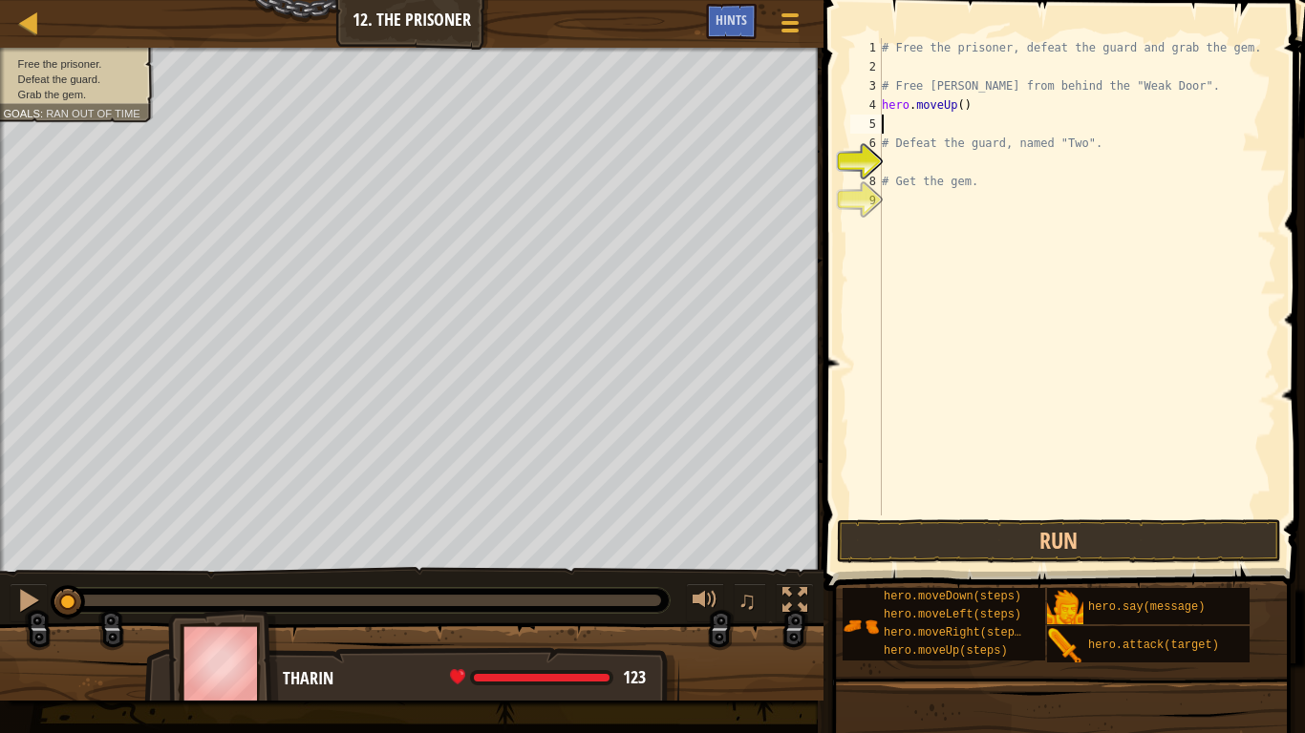
click at [957, 108] on div "# Free the prisoner, defeat the guard and grab the gem. # Free [PERSON_NAME] fr…" at bounding box center [1077, 296] width 398 height 516
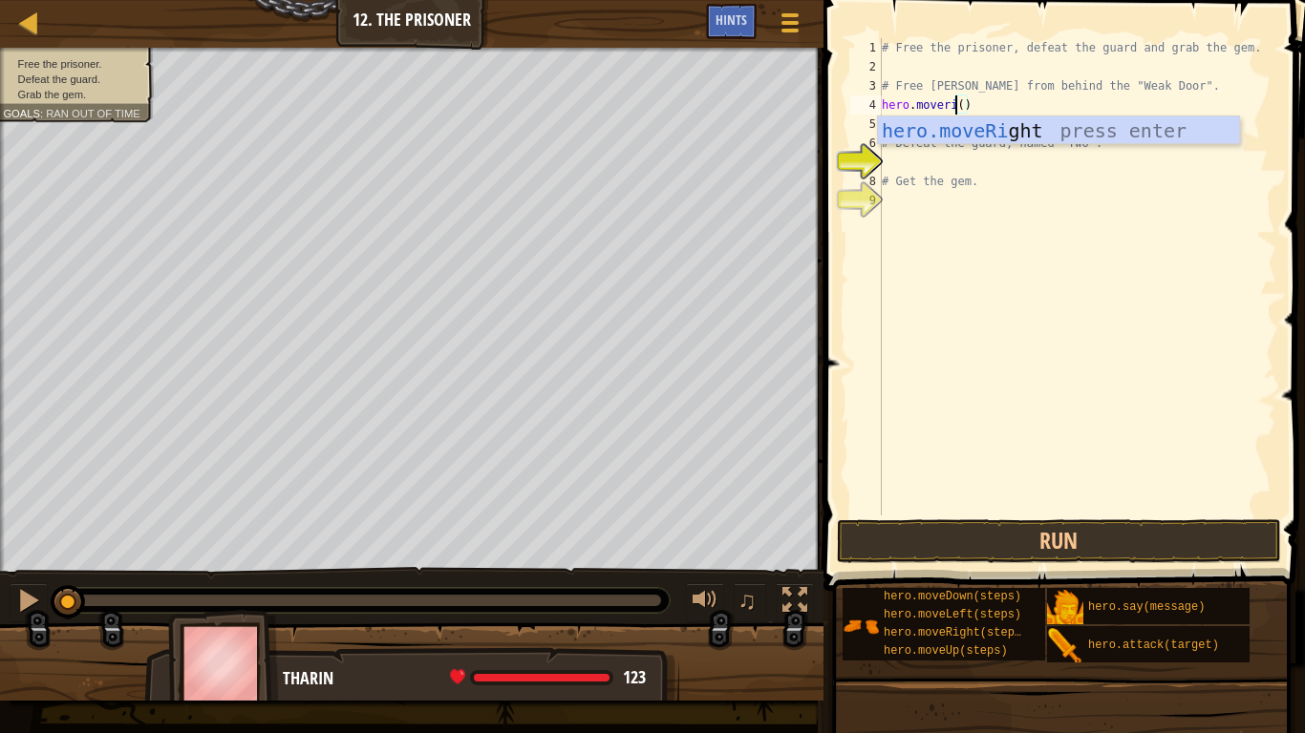
scroll to position [9, 11]
type textarea "hero.moveRight"
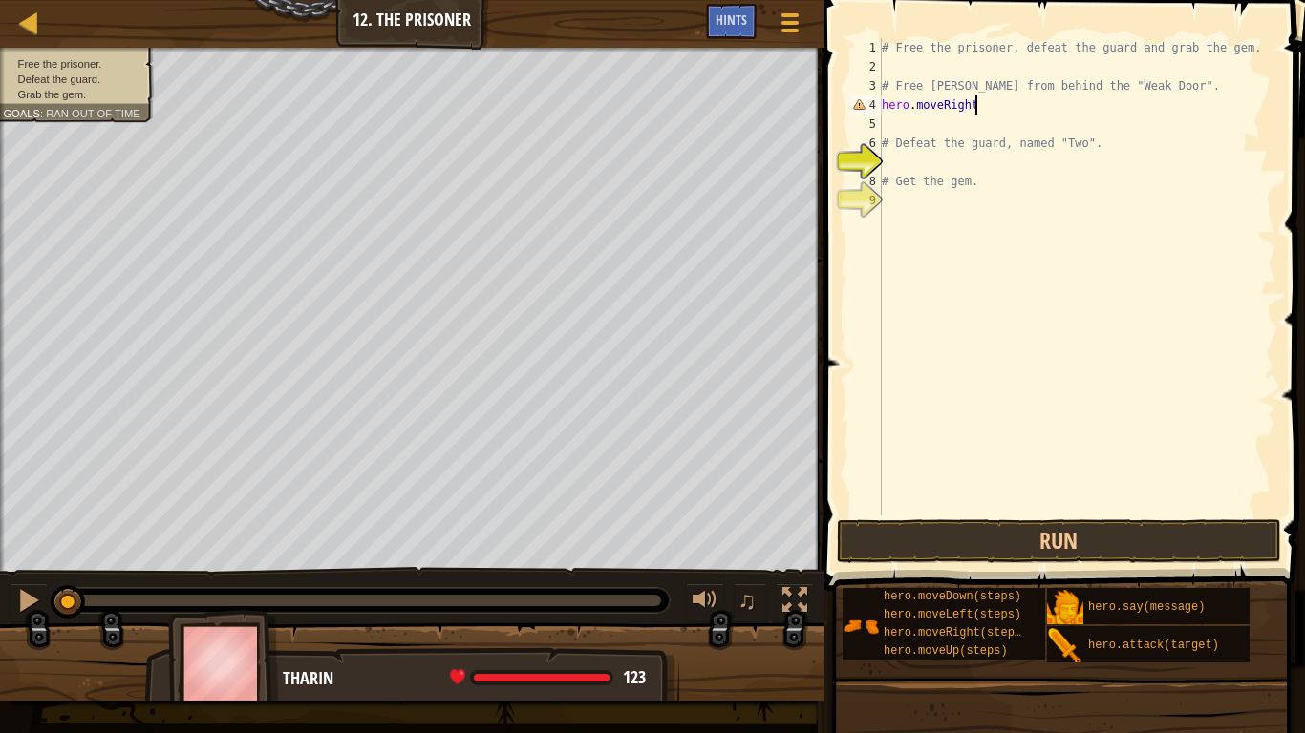
click at [955, 120] on div "# Free the prisoner, defeat the guard and grab the gem. # Free [PERSON_NAME] fr…" at bounding box center [1077, 296] width 398 height 516
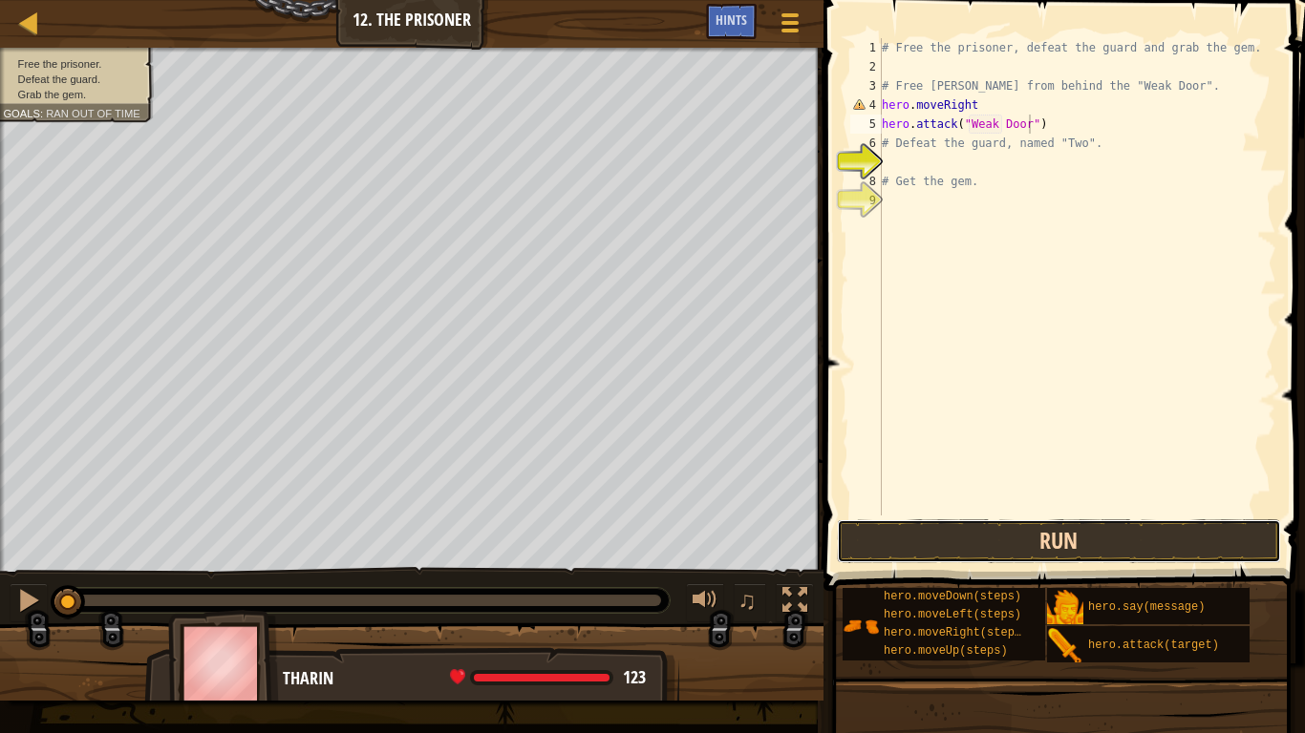
click at [856, 526] on button "Run" at bounding box center [1059, 542] width 445 height 44
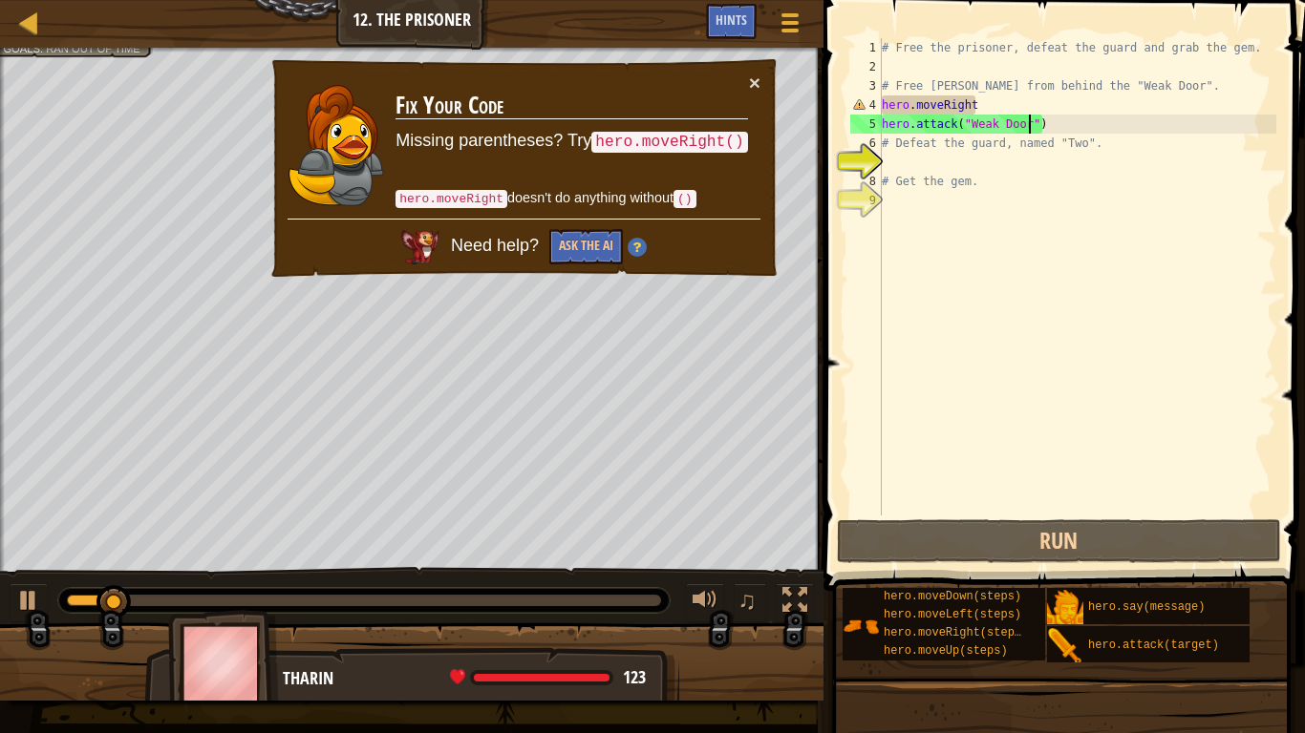
click at [972, 103] on div "# Free the prisoner, defeat the guard and grab the gem. # Free [PERSON_NAME] fr…" at bounding box center [1077, 296] width 398 height 516
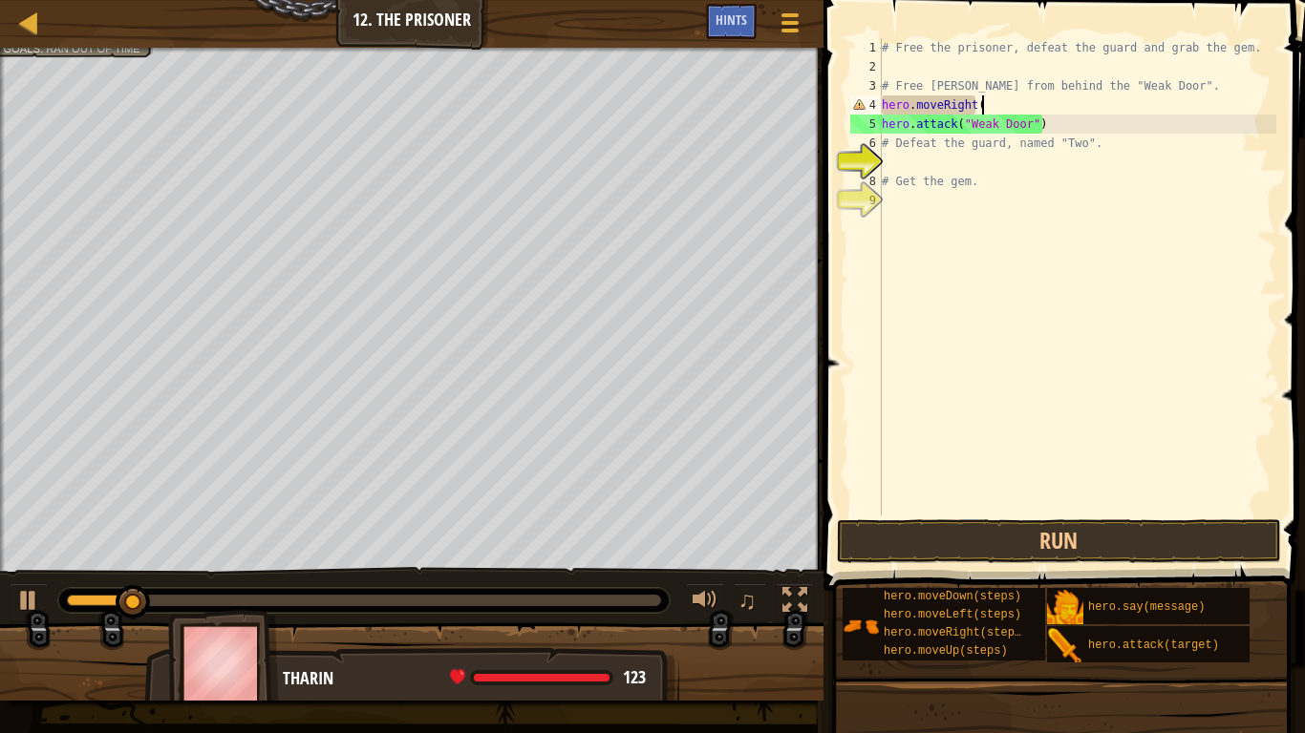
type textarea "hero.moveRight()"
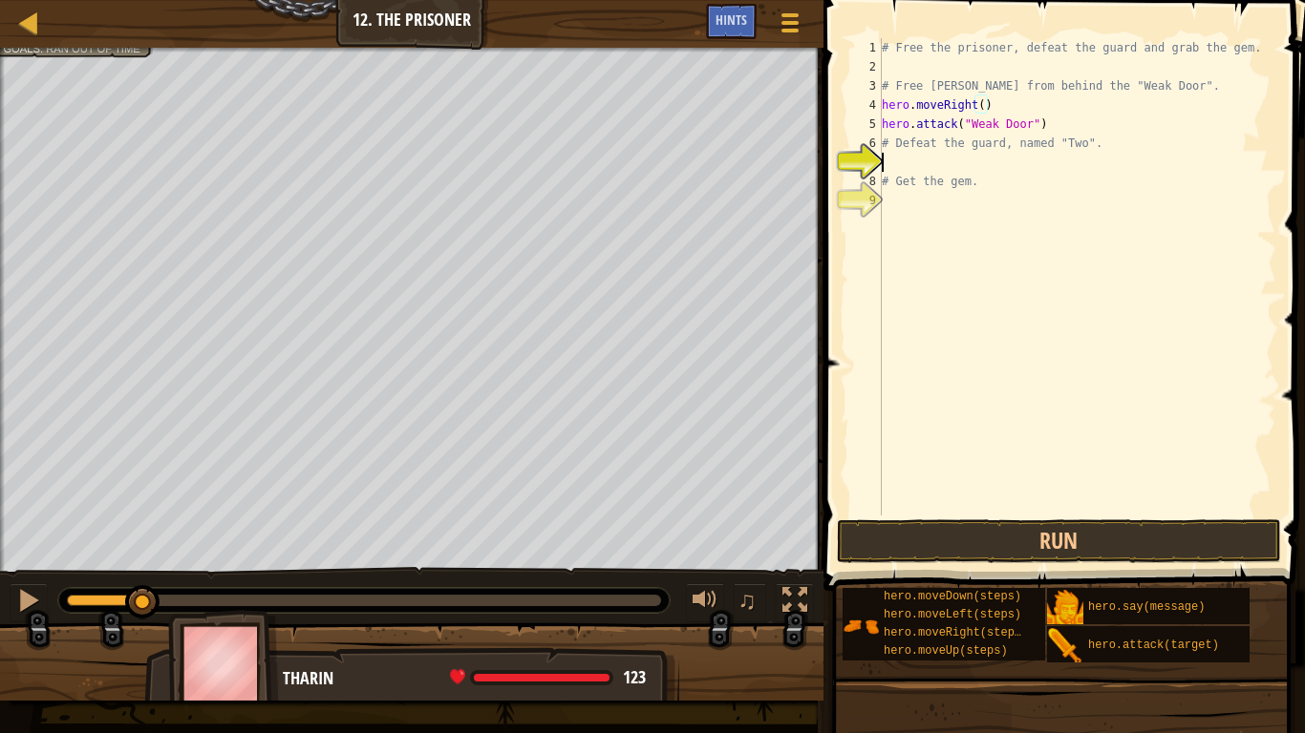
click at [1080, 163] on div "# Free the prisoner, defeat the guard and grab the gem. # Free [PERSON_NAME] fr…" at bounding box center [1077, 296] width 398 height 516
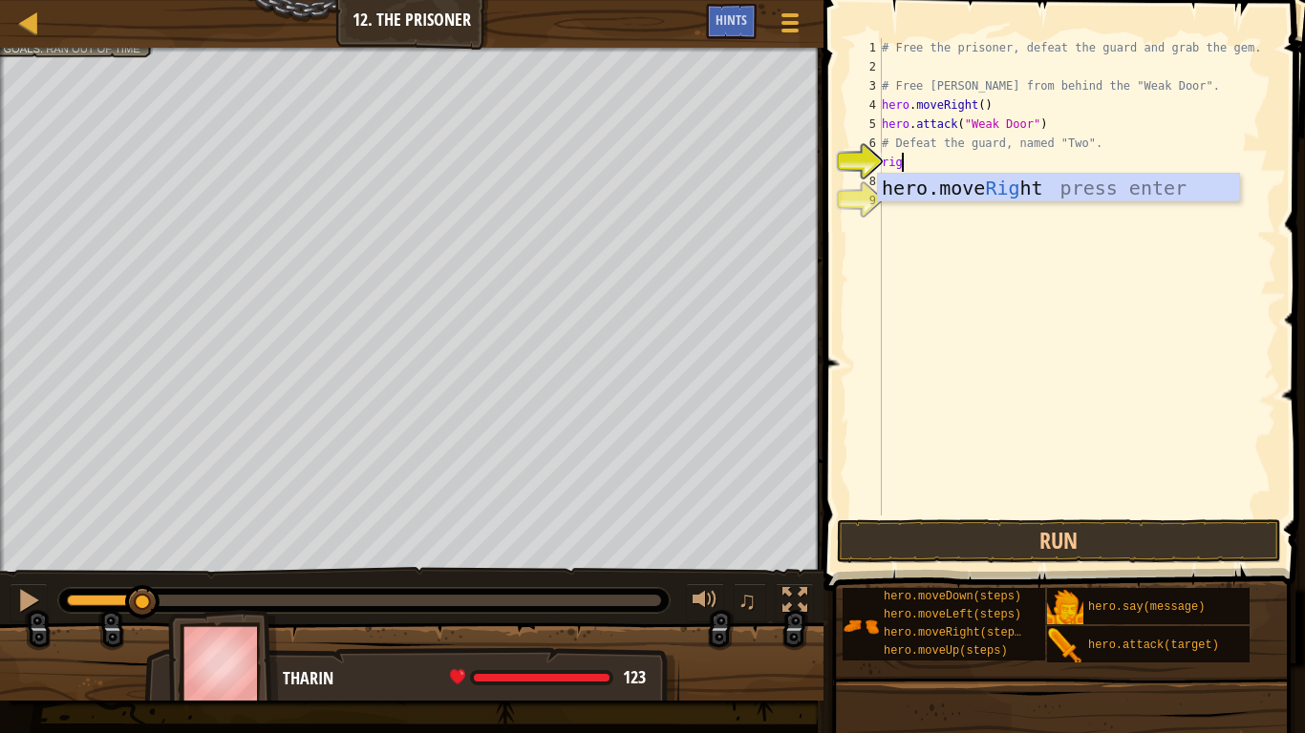
type textarea "right"
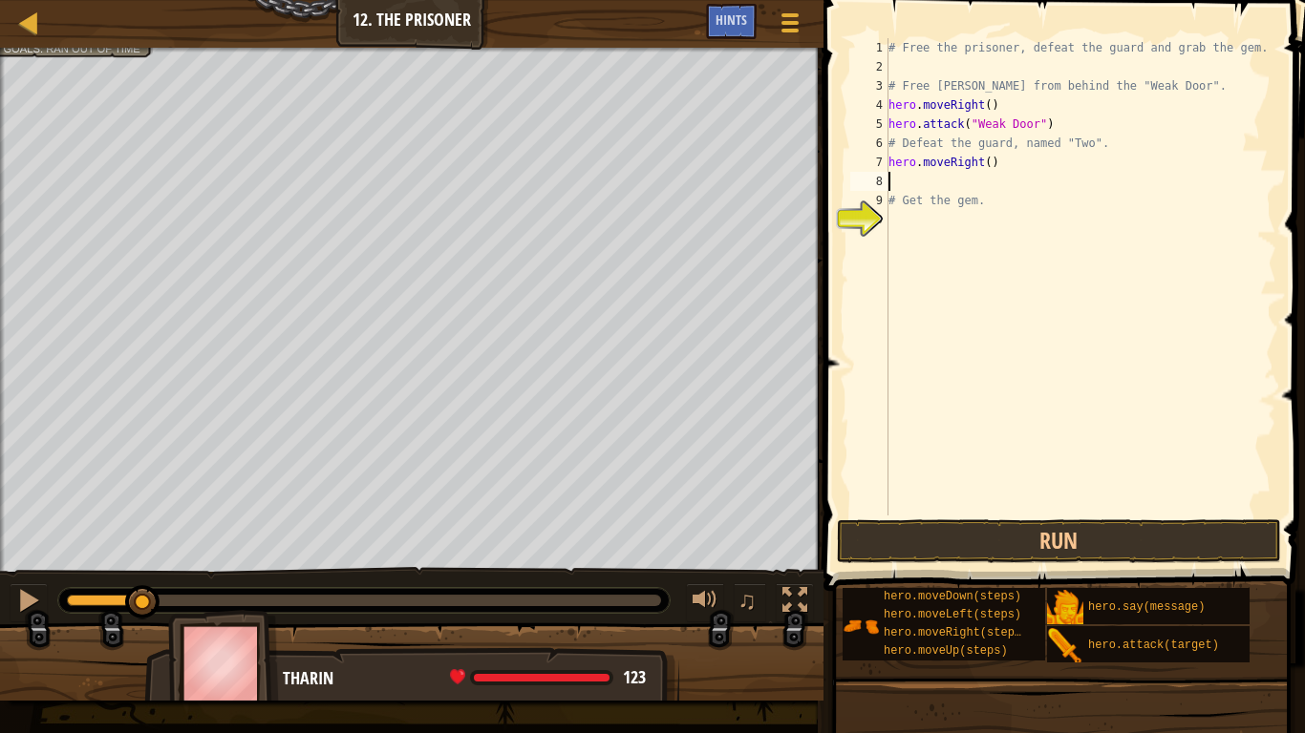
click at [989, 160] on div "# Free the prisoner, defeat the guard and grab the gem. # Free [PERSON_NAME] fr…" at bounding box center [1080, 296] width 392 height 516
type textarea "hero.moveRight(3)"
click at [965, 187] on div "# Free the prisoner, defeat the guard and grab the gem. # Free [PERSON_NAME] fr…" at bounding box center [1080, 296] width 392 height 516
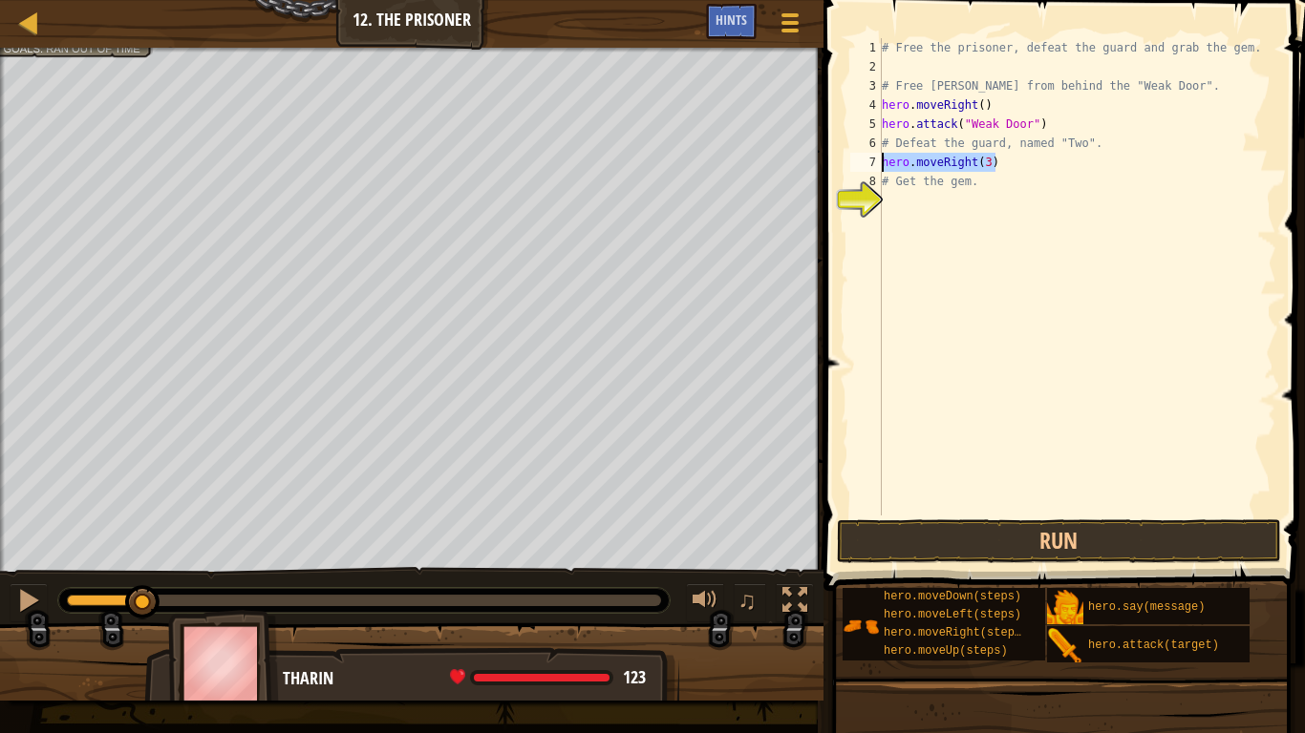
drag, startPoint x: 1003, startPoint y: 165, endPoint x: 870, endPoint y: 165, distance: 132.8
click at [870, 165] on div "hero.moveRight(3) 1 2 3 4 5 6 7 8 9 # Free the prisoner, defeat the guard and g…" at bounding box center [1061, 277] width 430 height 478
type textarea "hero.moveRight(3)"
click at [1022, 166] on div "# Free the prisoner, defeat the guard and grab the gem. # Free [PERSON_NAME] fr…" at bounding box center [1077, 277] width 398 height 478
click at [964, 540] on button "Run" at bounding box center [1059, 542] width 445 height 44
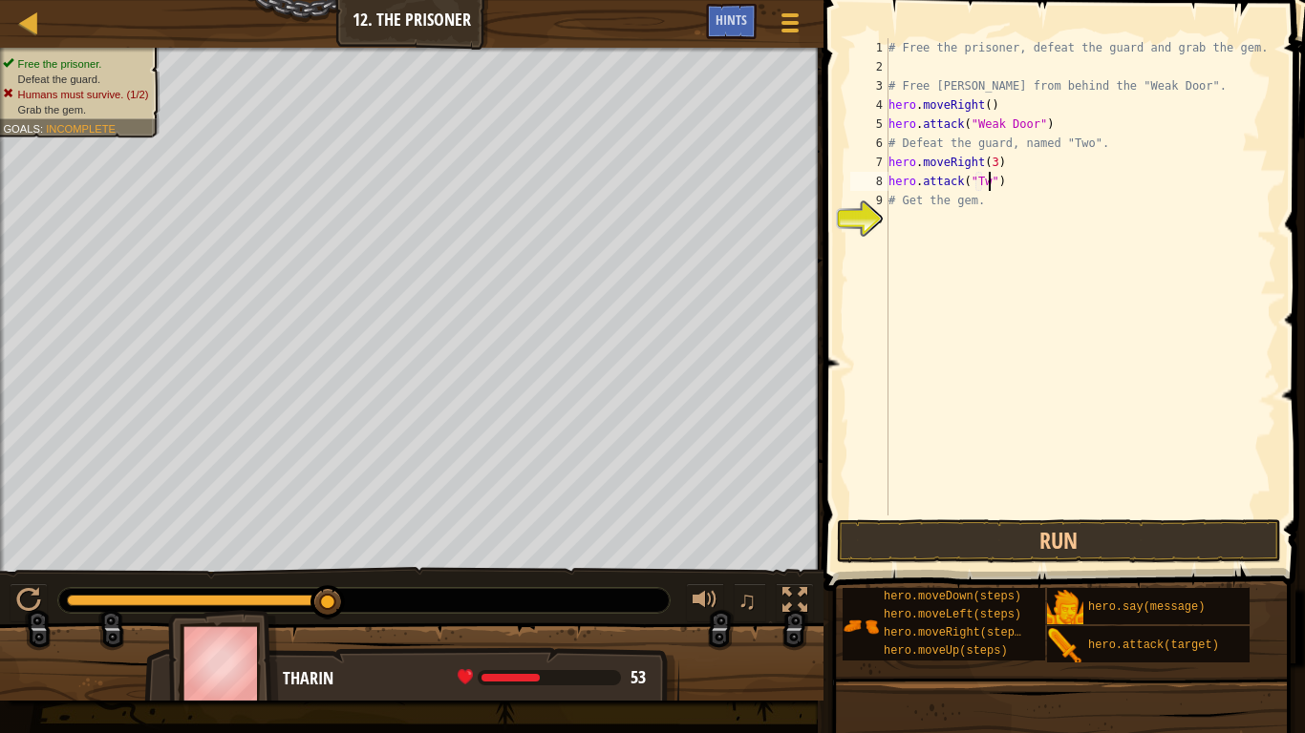
scroll to position [9, 15]
type textarea "hero.attack("Two")"
click at [1010, 530] on button "Run" at bounding box center [1059, 542] width 445 height 44
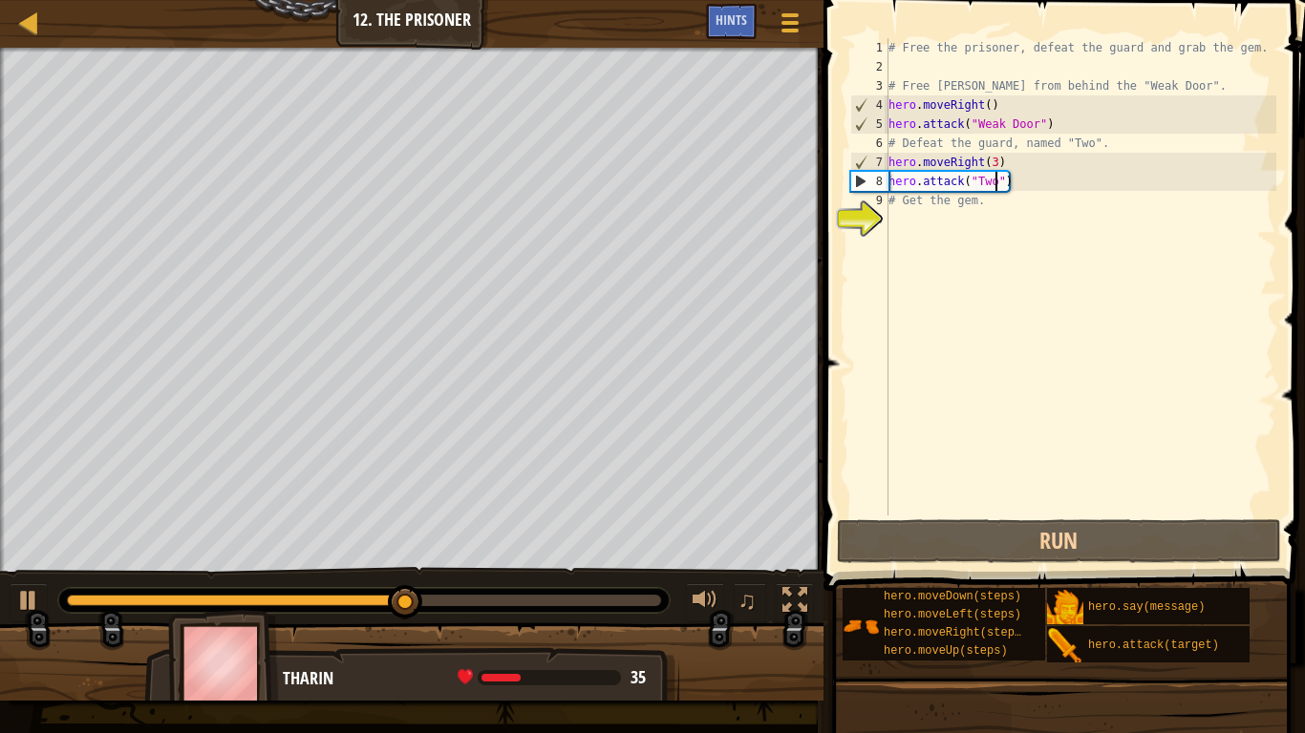
click at [1037, 362] on div "# Free the prisoner, defeat the guard and grab the gem. # Free [PERSON_NAME] fr…" at bounding box center [1080, 296] width 392 height 516
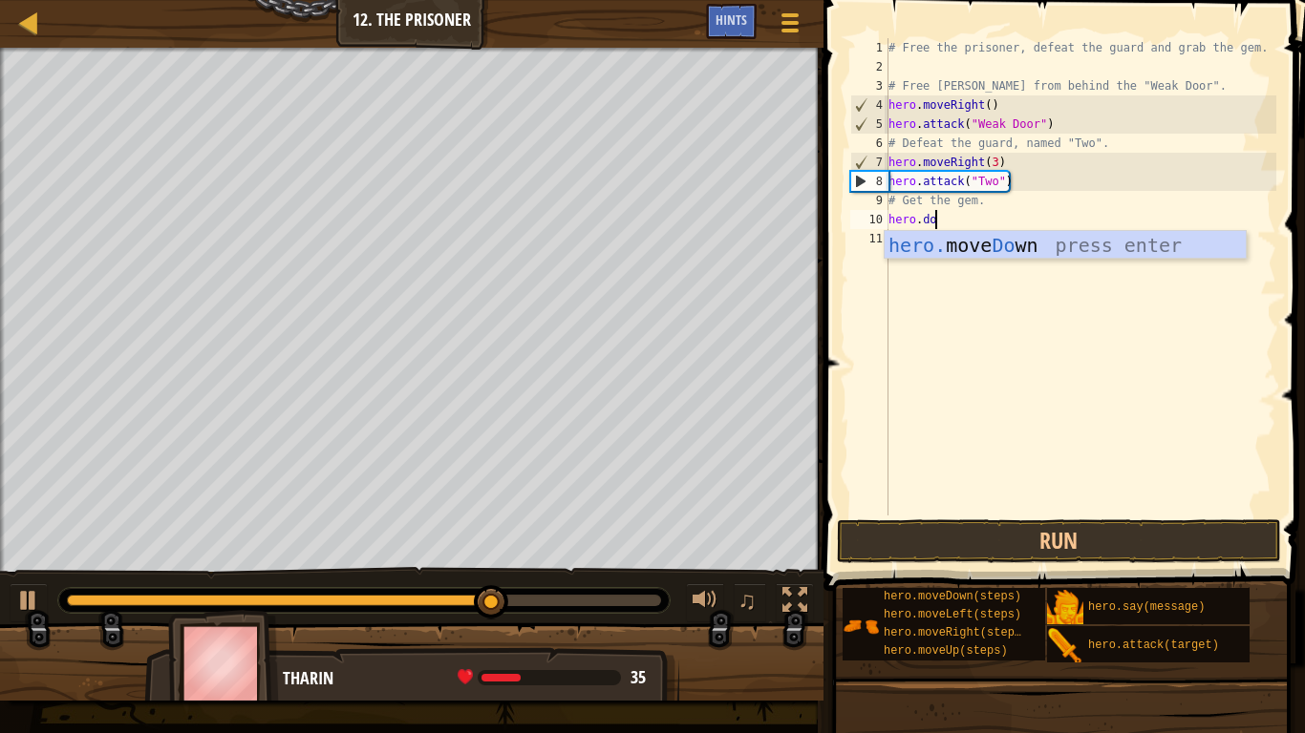
type textarea "hero.down"
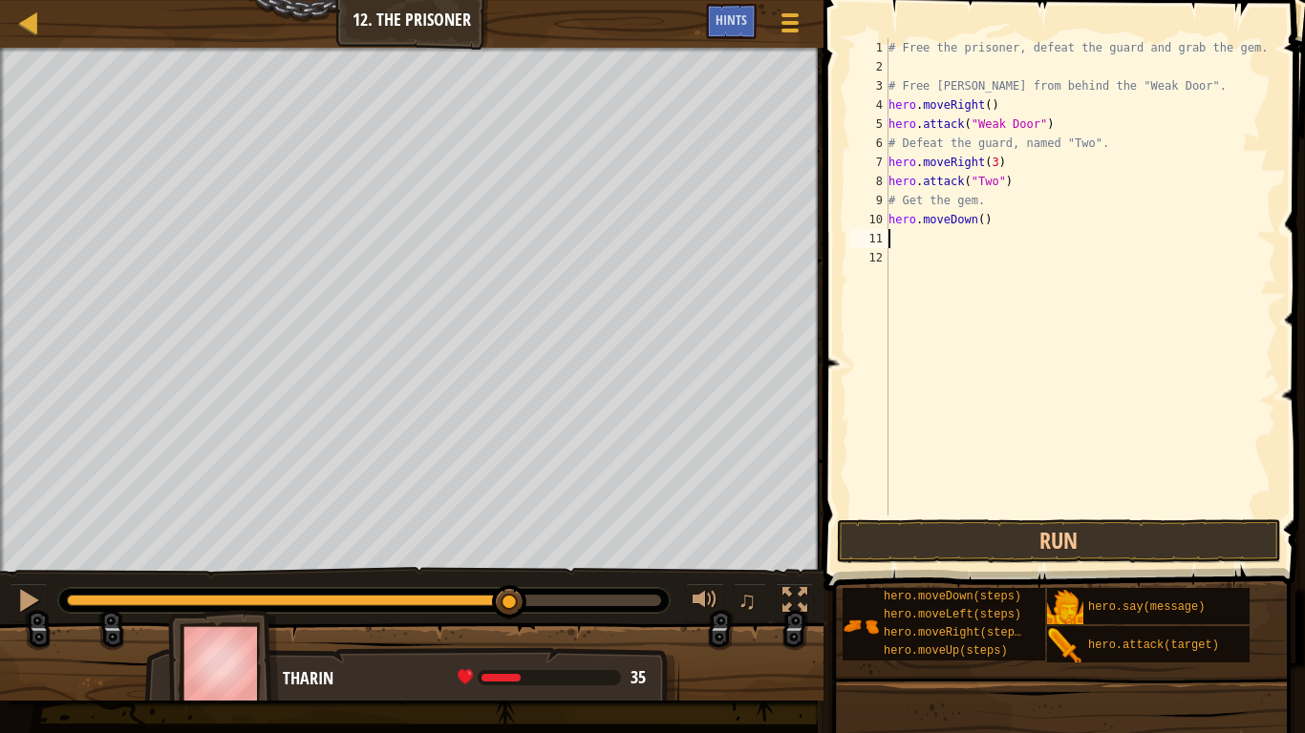
click at [981, 221] on div "# Free the prisoner, defeat the guard and grab the gem. # Free [PERSON_NAME] fr…" at bounding box center [1080, 296] width 392 height 516
type textarea "hero.moveDown(3)"
click at [988, 543] on button "Run" at bounding box center [1059, 542] width 445 height 44
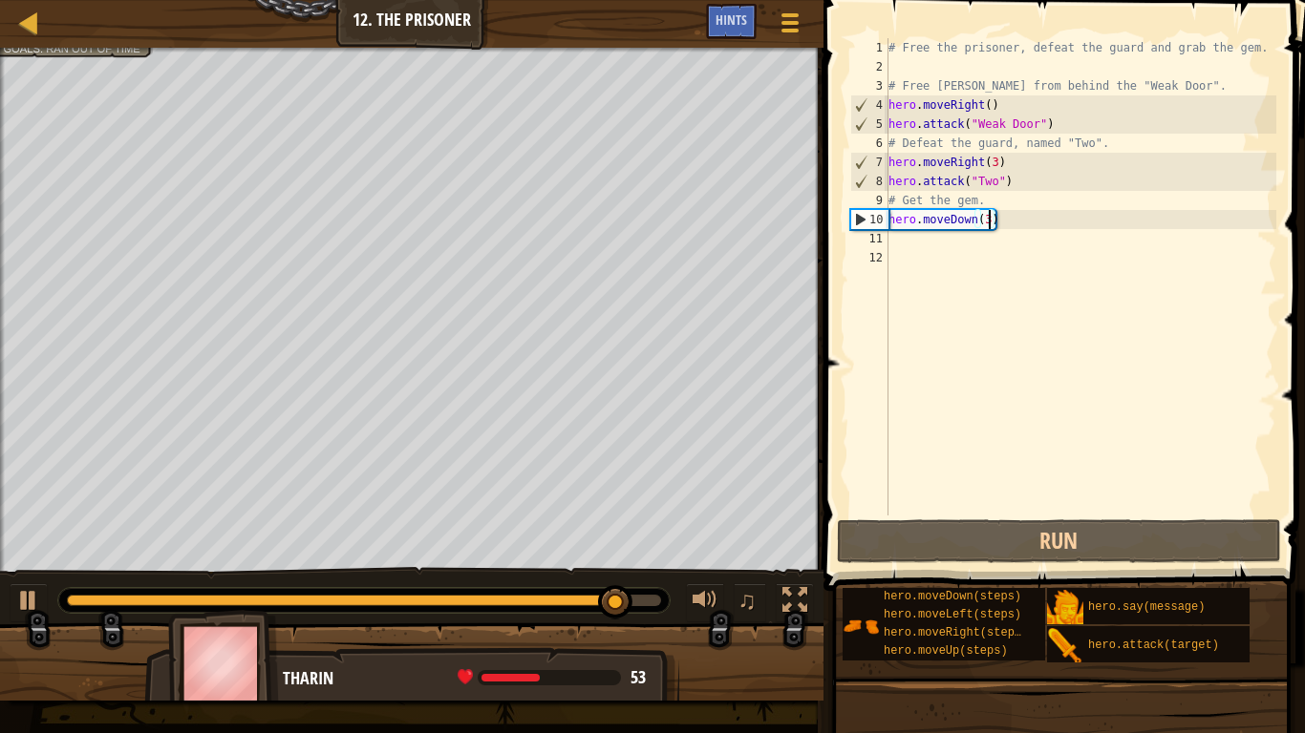
click at [1019, 225] on div "# Free the prisoner, defeat the guard and grab the gem. # Free [PERSON_NAME] fr…" at bounding box center [1080, 296] width 392 height 516
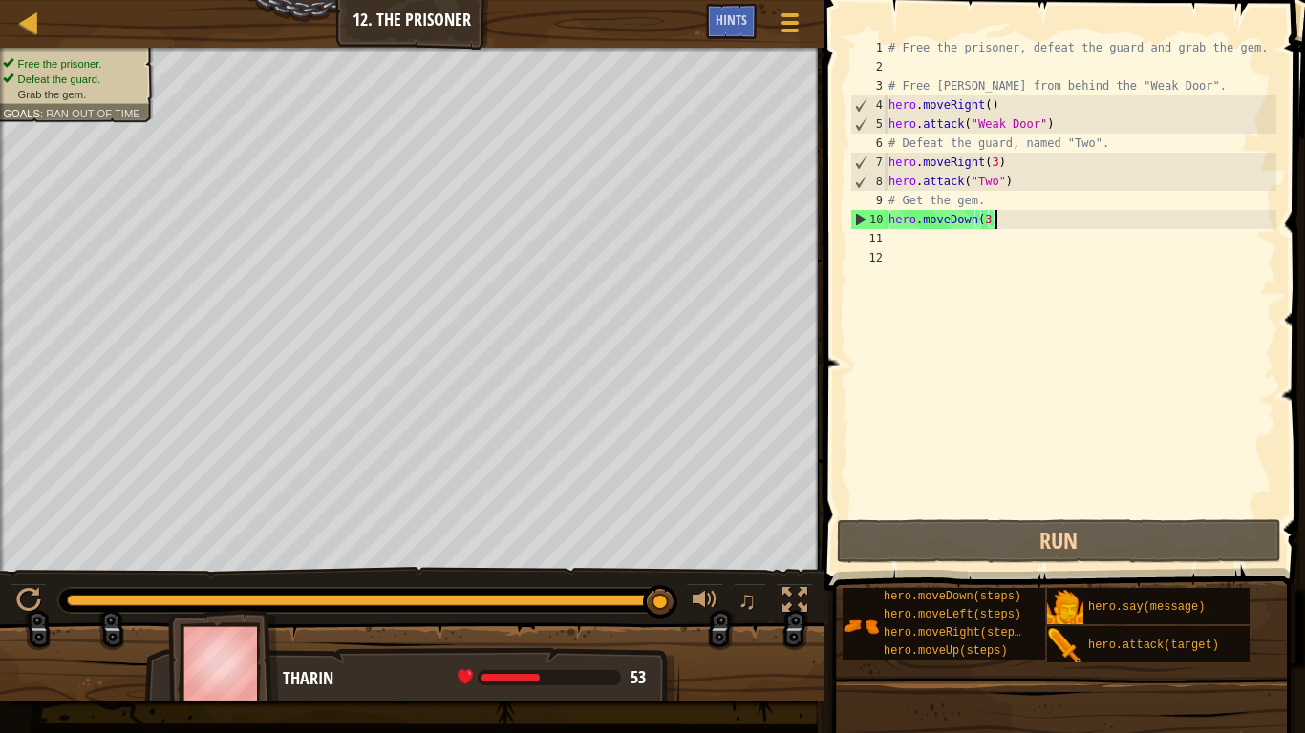
click at [1011, 242] on div "# Free the prisoner, defeat the guard and grab the gem. # Free [PERSON_NAME] fr…" at bounding box center [1080, 296] width 392 height 516
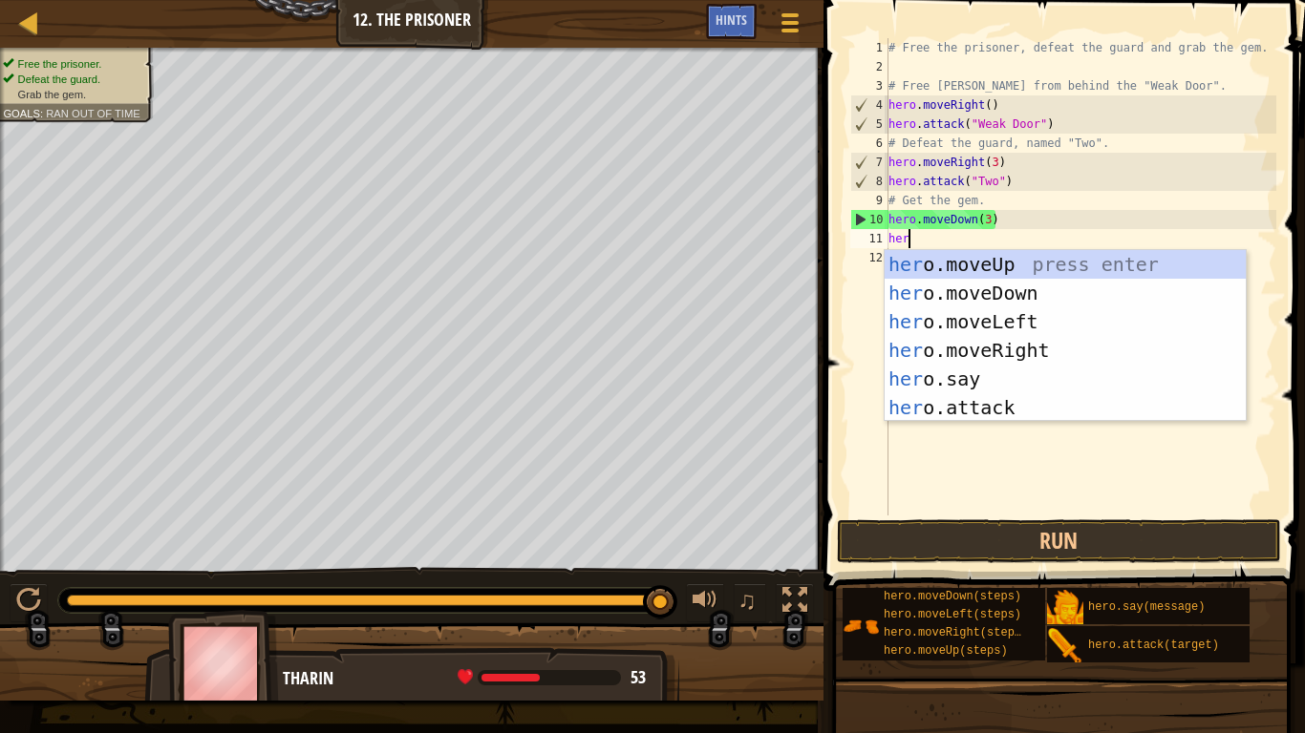
scroll to position [9, 3]
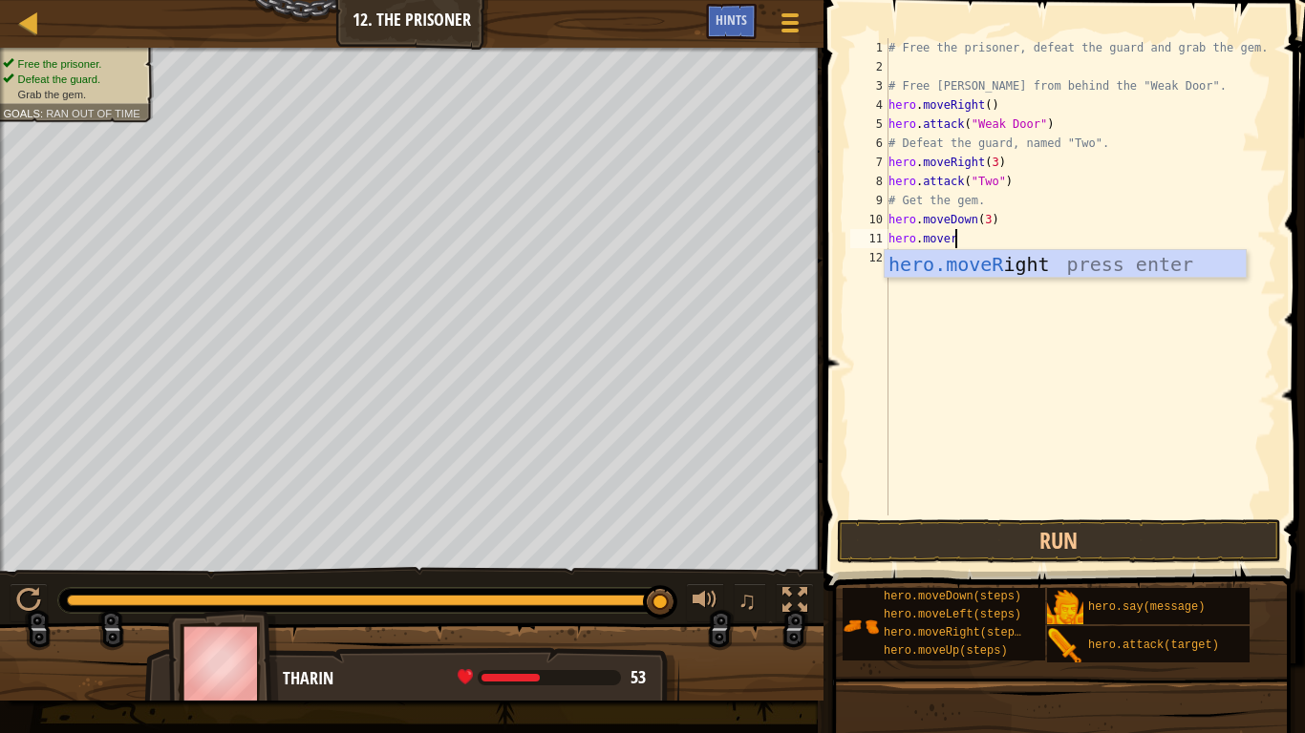
type textarea "hero.moveri"
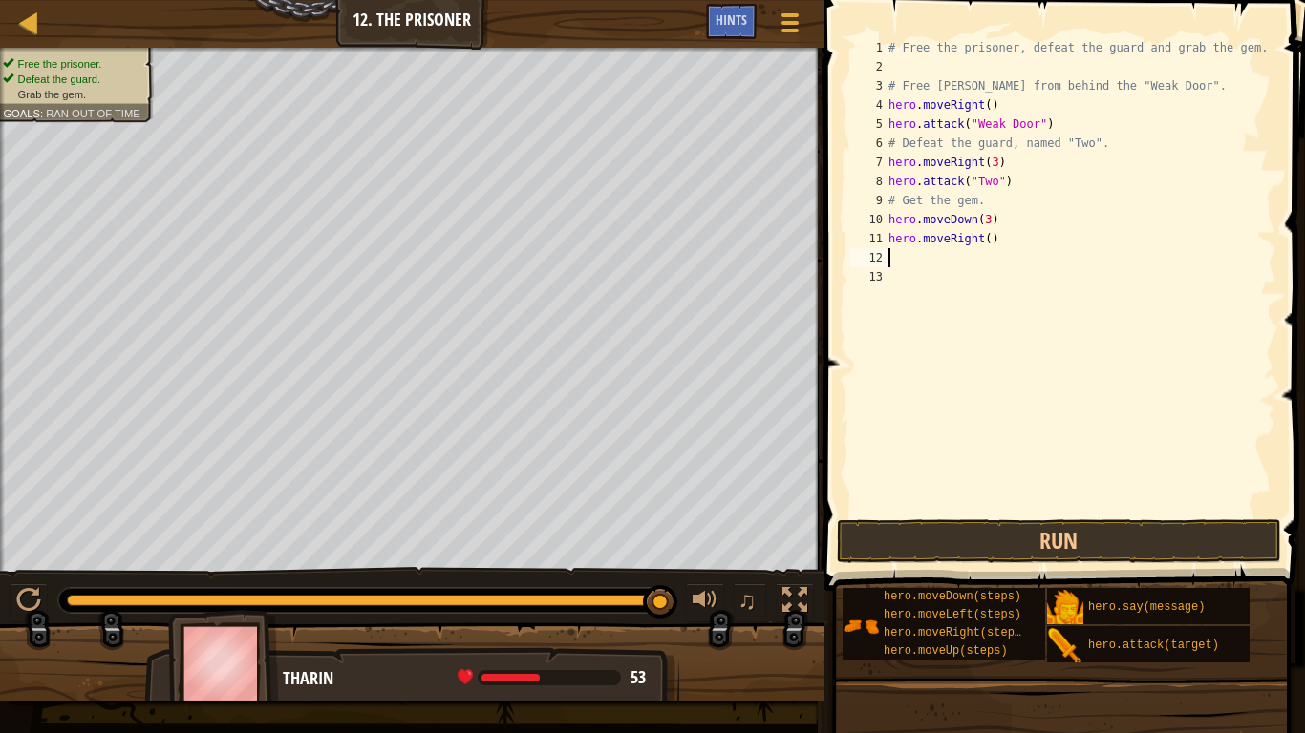
scroll to position [9, 0]
click at [1005, 544] on button "Run" at bounding box center [1059, 542] width 445 height 44
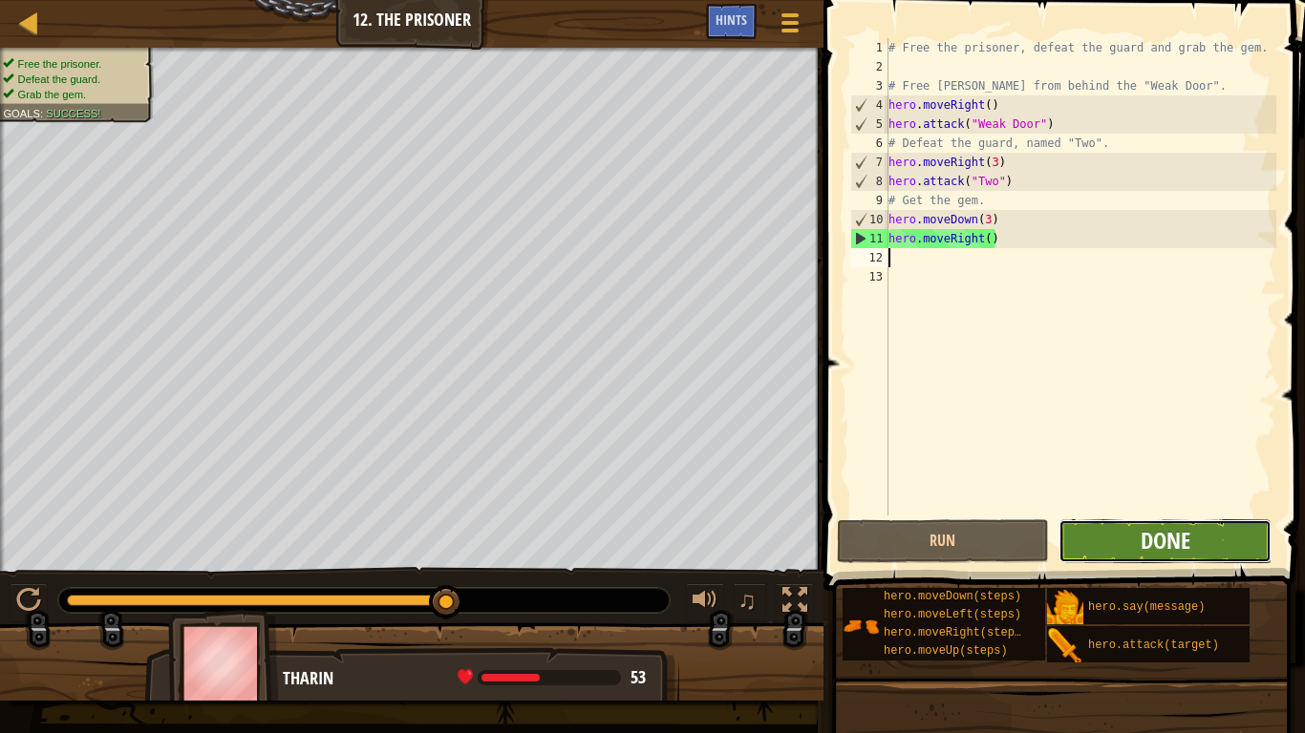
click at [1148, 545] on span "Done" at bounding box center [1165, 540] width 50 height 31
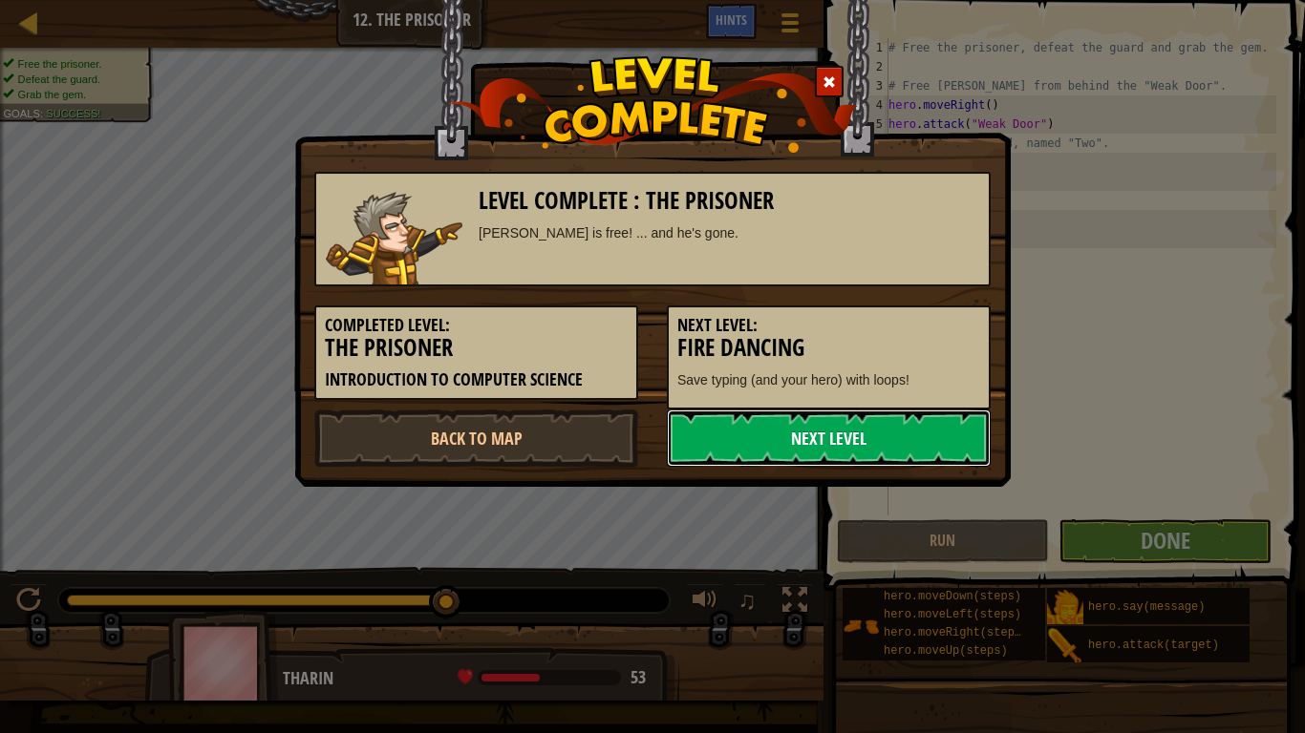
click at [772, 433] on link "Next Level" at bounding box center [829, 438] width 324 height 57
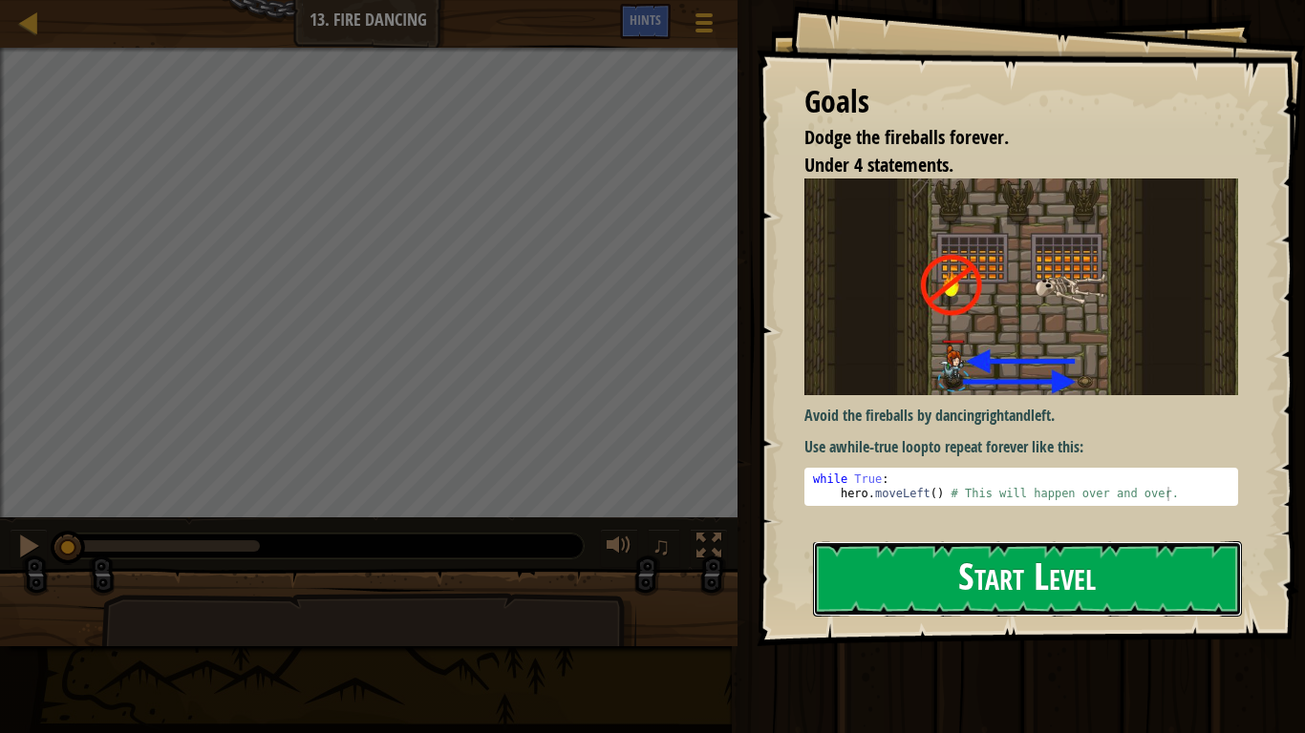
click at [925, 567] on button "Start Level" at bounding box center [1027, 579] width 429 height 75
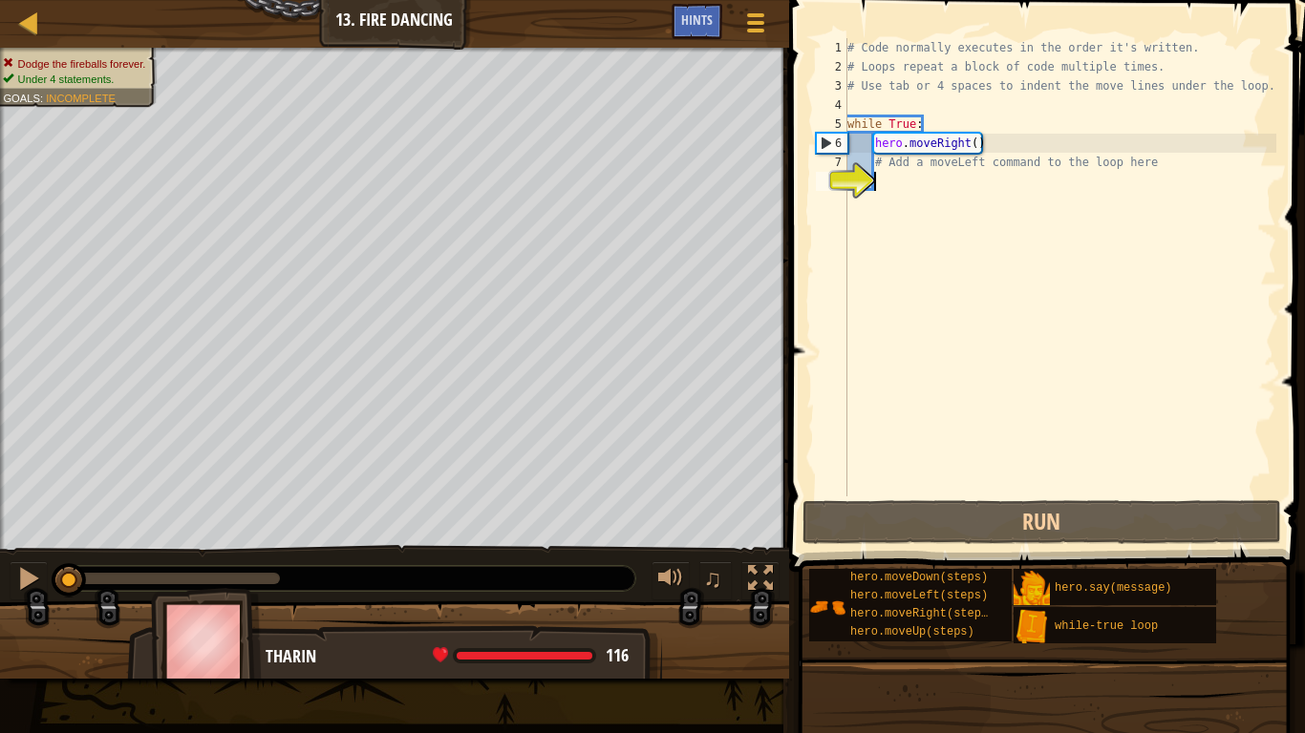
click at [904, 191] on div "# Code normally executes in the order it's written. # Loops repeat a block of c…" at bounding box center [1059, 286] width 433 height 497
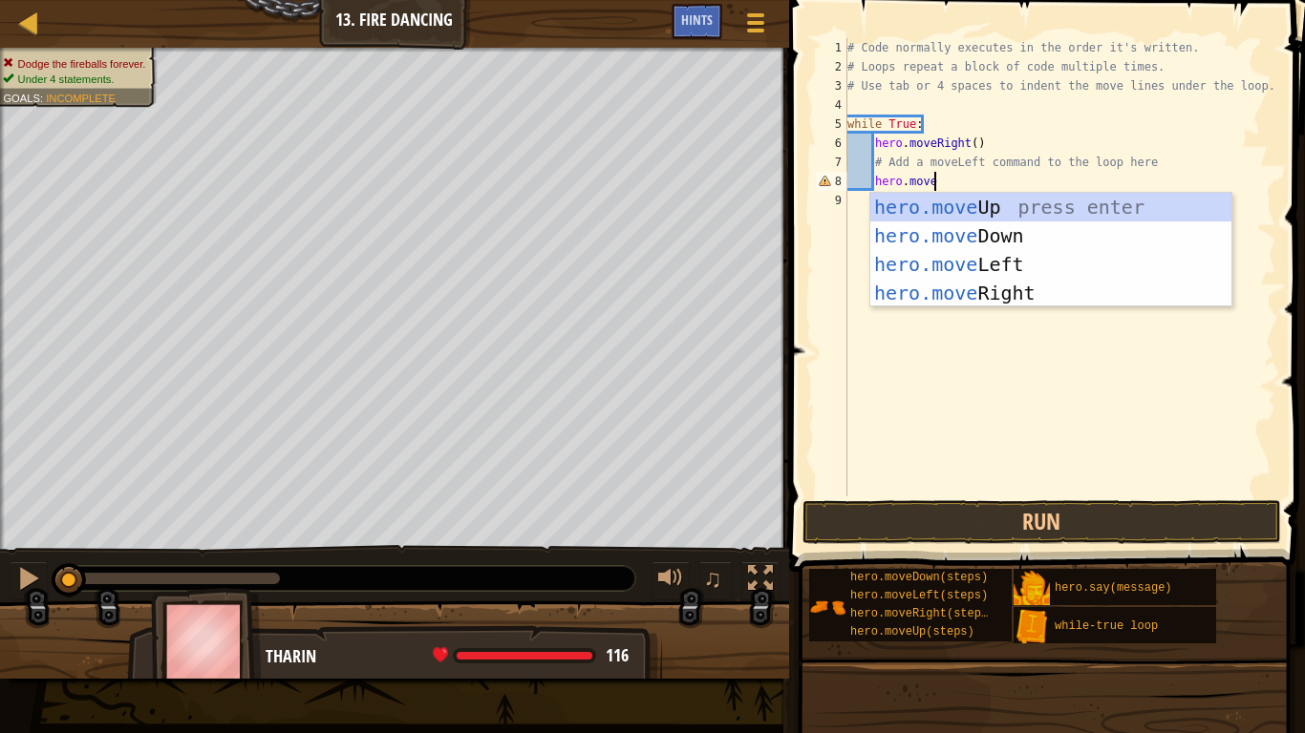
scroll to position [9, 12]
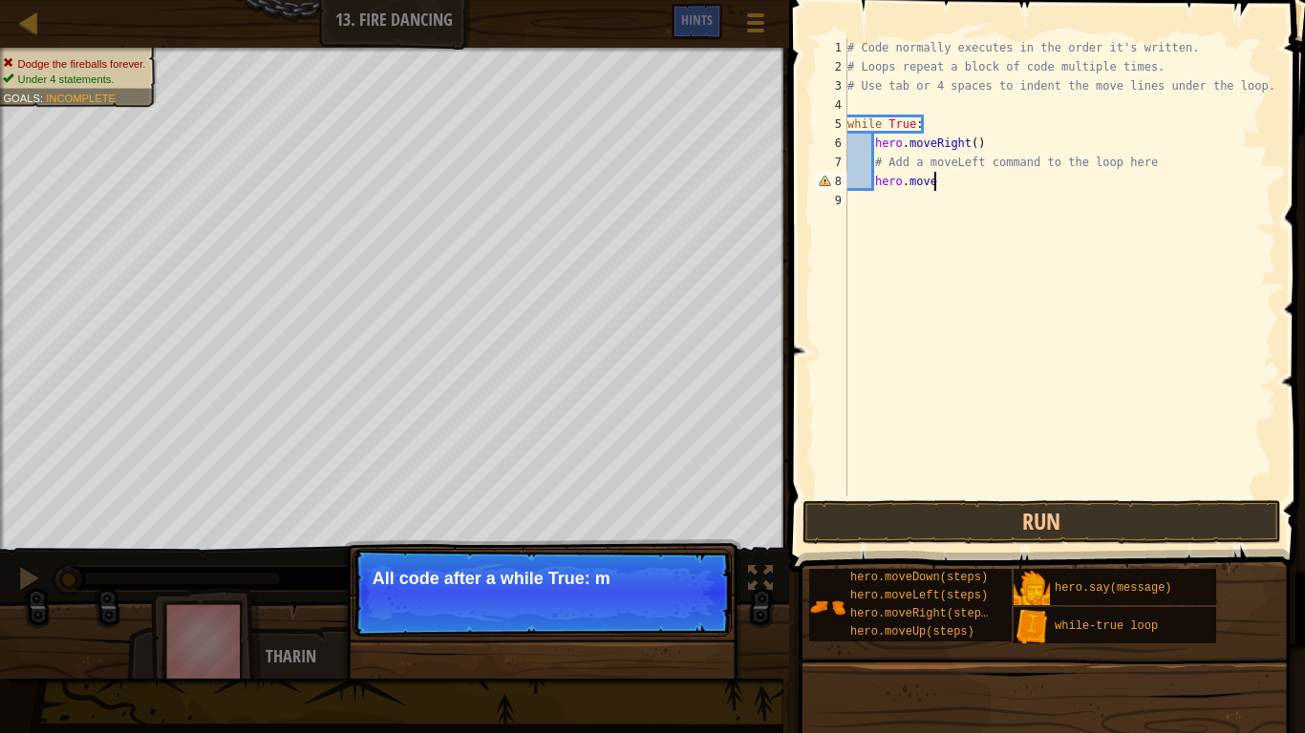
type textarea "hero.moveLe"
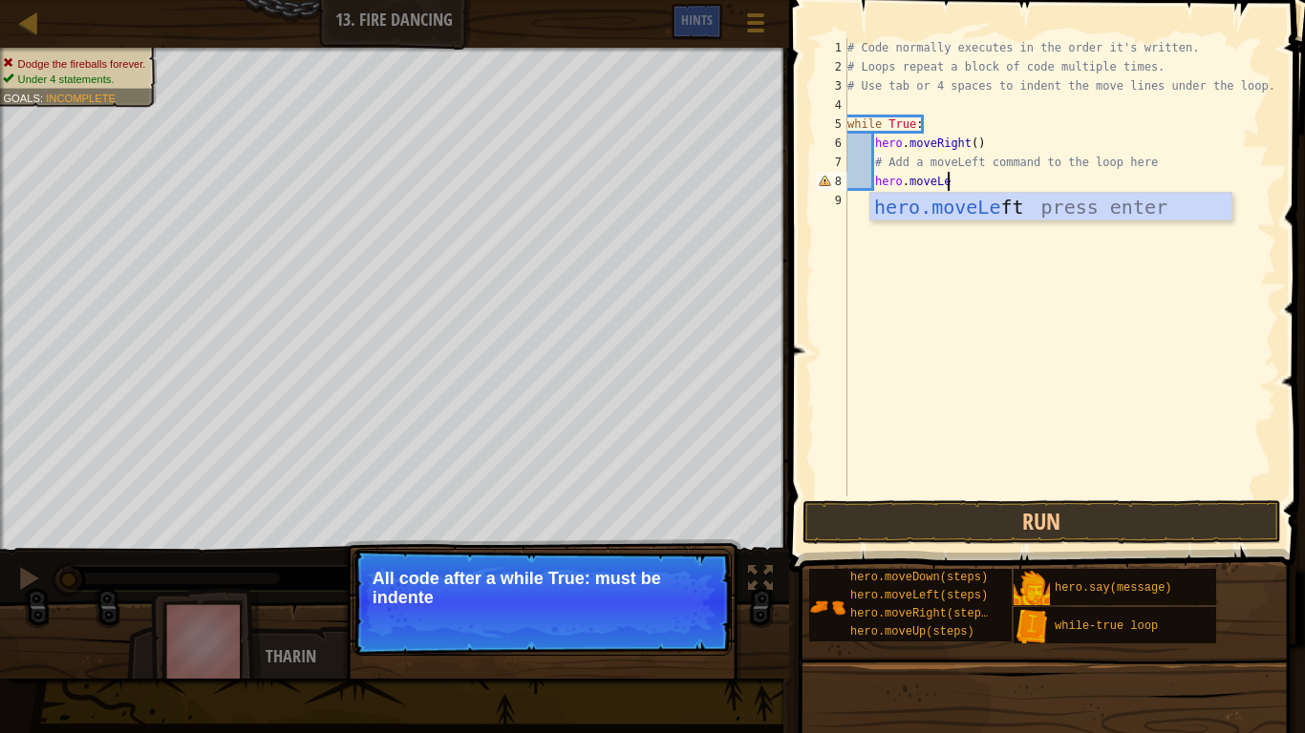
scroll to position [9, 3]
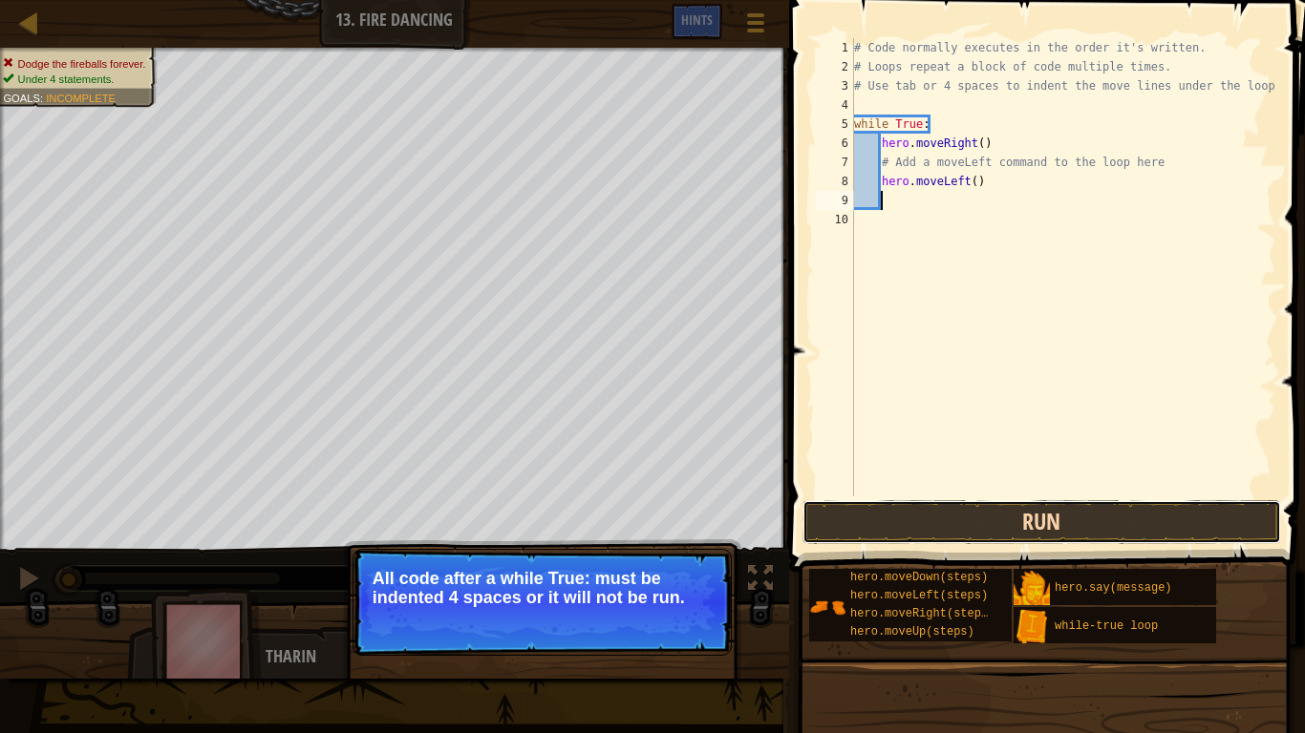
click at [938, 505] on button "Run" at bounding box center [1041, 522] width 478 height 44
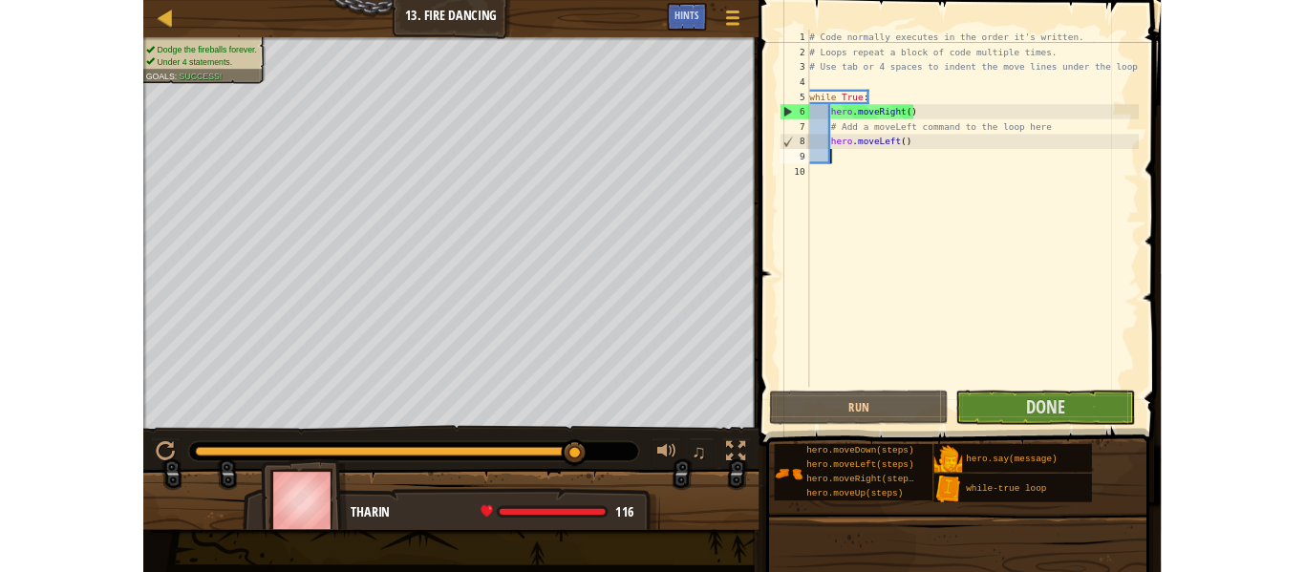
scroll to position [9, 0]
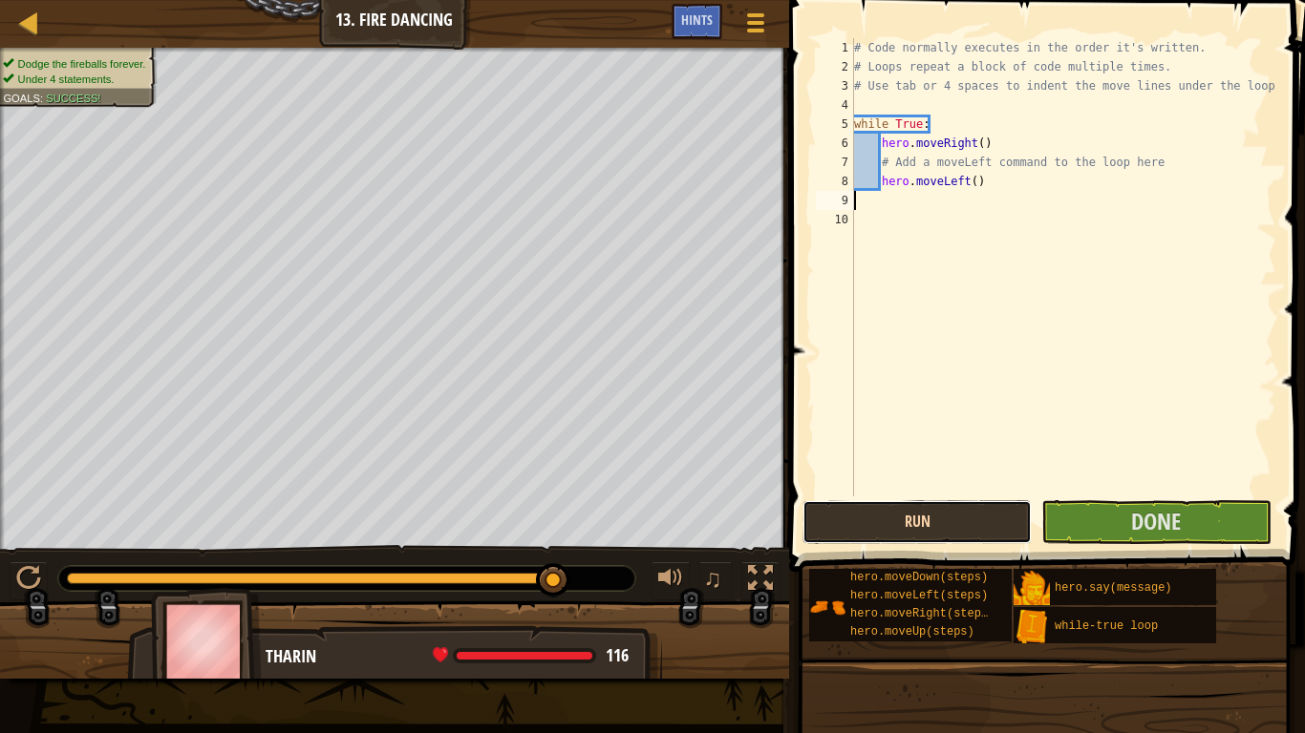
click at [982, 527] on button "Run" at bounding box center [916, 522] width 229 height 44
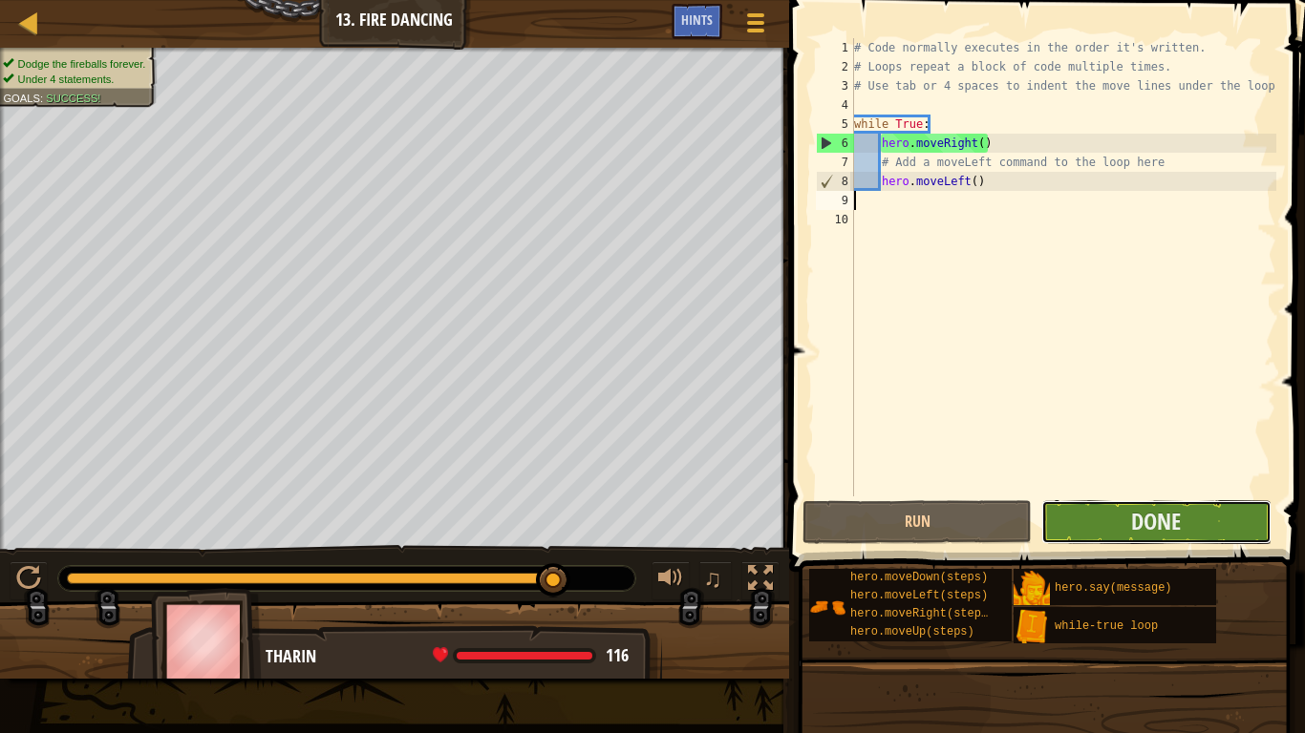
click at [1065, 525] on button "Done" at bounding box center [1155, 522] width 229 height 44
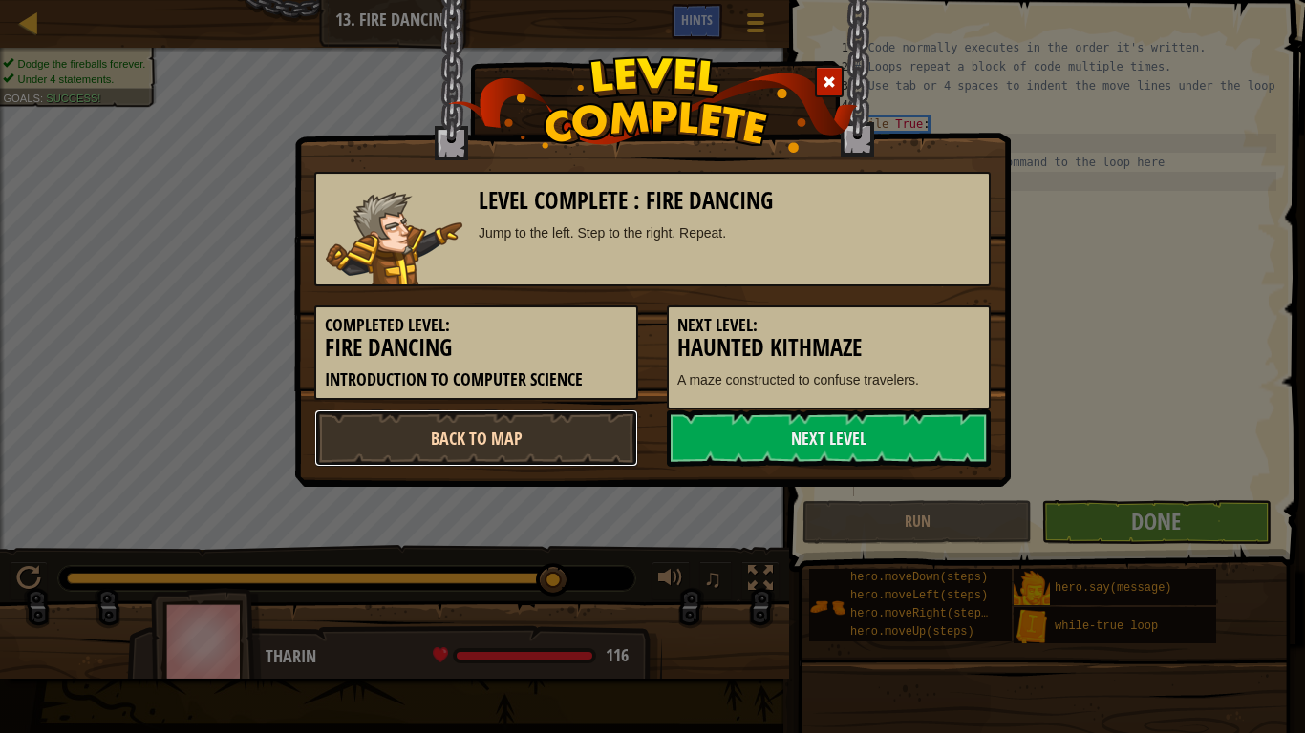
click at [433, 448] on link "Back to Map" at bounding box center [476, 438] width 324 height 57
